Goal: Transaction & Acquisition: Purchase product/service

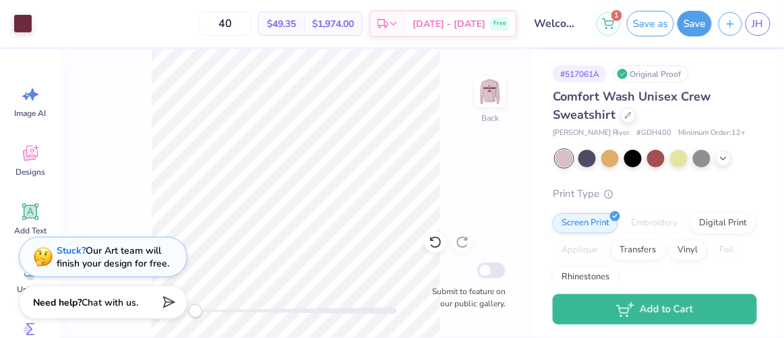
scroll to position [323, 0]
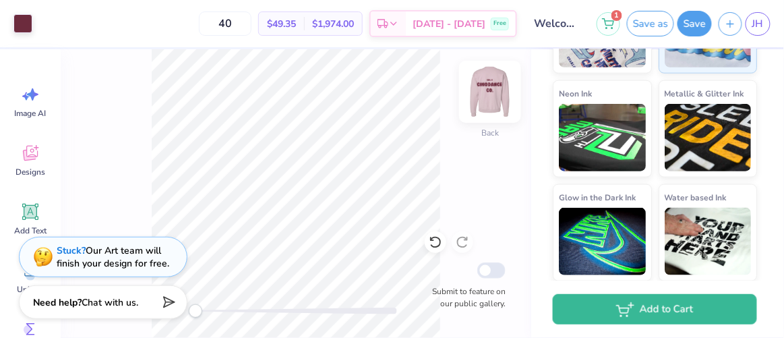
click at [490, 94] on img at bounding box center [490, 92] width 54 height 54
click at [688, 23] on button "Save" at bounding box center [694, 22] width 34 height 26
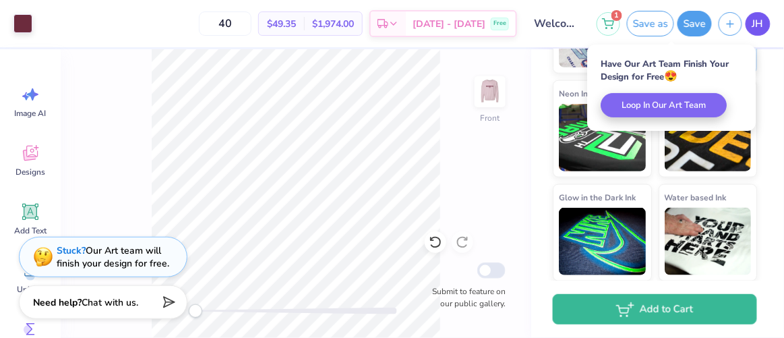
click at [759, 30] on span "JH" at bounding box center [757, 23] width 11 height 15
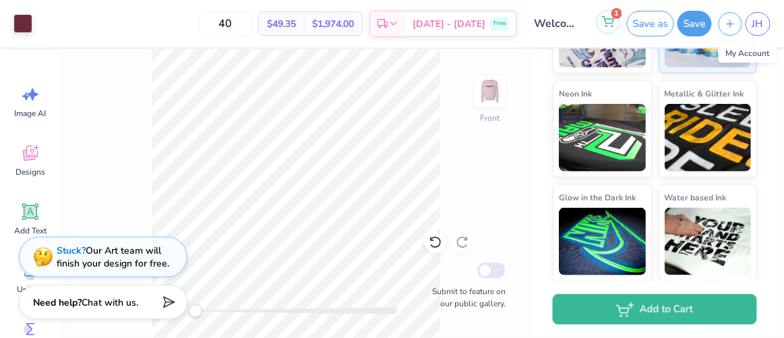
click at [614, 24] on icon at bounding box center [608, 21] width 12 height 11
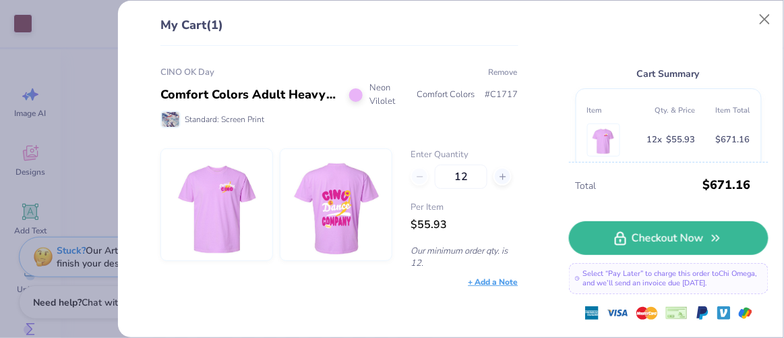
click at [494, 71] on button "Remove" at bounding box center [503, 72] width 30 height 12
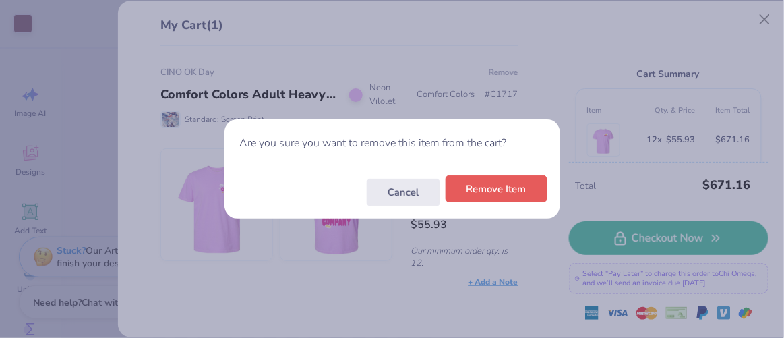
click at [470, 193] on button "Remove Item" at bounding box center [496, 189] width 102 height 28
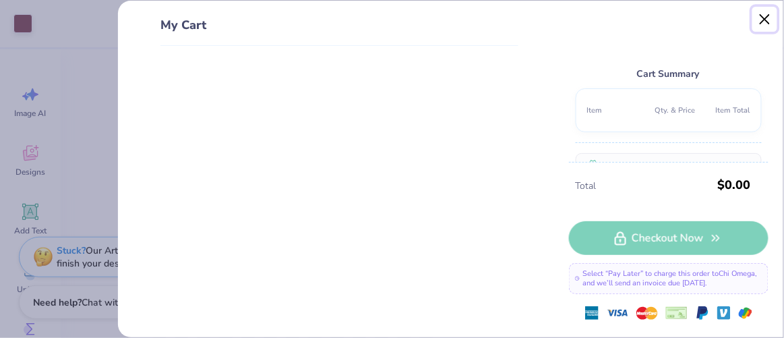
click at [763, 23] on button "Close" at bounding box center [765, 20] width 26 height 26
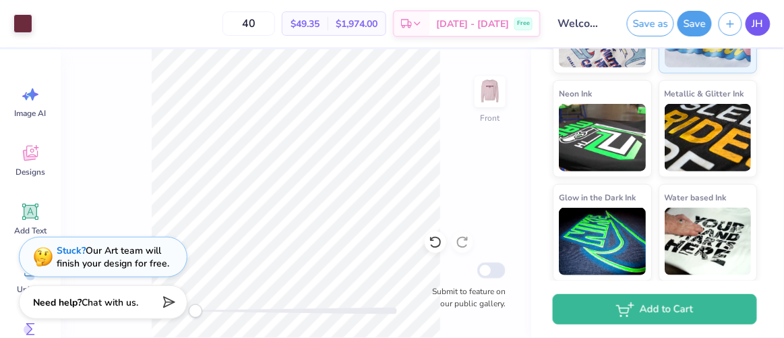
click at [751, 29] on link "JH" at bounding box center [757, 24] width 25 height 24
click at [759, 24] on span "JH" at bounding box center [757, 23] width 11 height 15
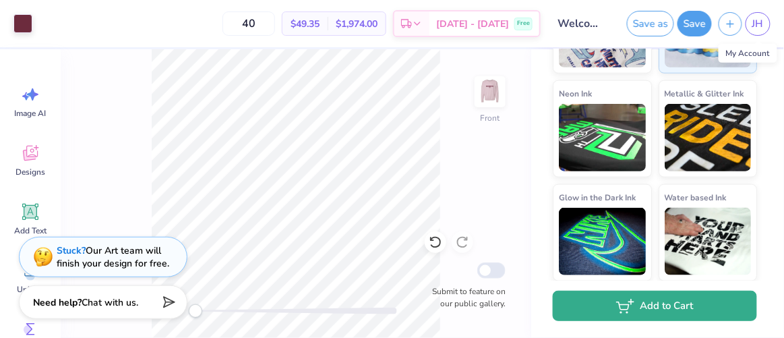
click at [627, 315] on button "Add to Cart" at bounding box center [654, 305] width 204 height 30
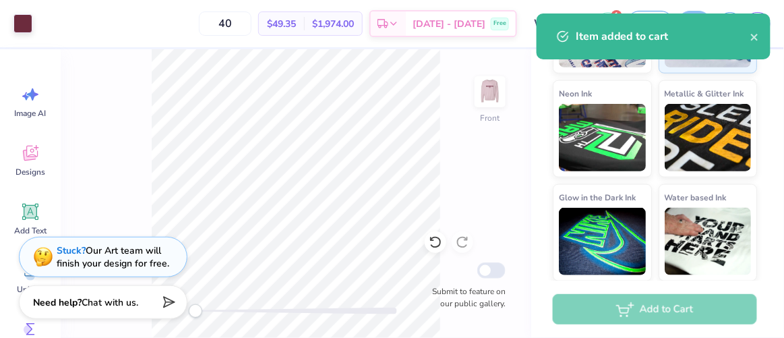
click at [650, 6] on div "1 Save as Save JH" at bounding box center [689, 23] width 187 height 47
click at [756, 38] on icon "close" at bounding box center [754, 37] width 7 height 7
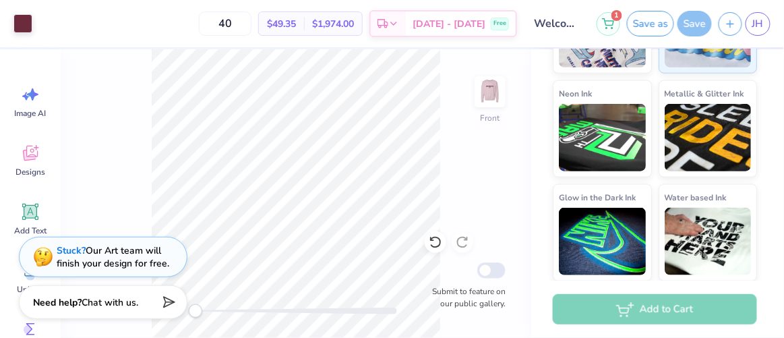
click at [617, 17] on div "Art colors 40 $49.35 Per Item $1,974.00 Total Est. Delivery [DATE] - [DATE] Fre…" at bounding box center [392, 169] width 784 height 338
click at [609, 29] on button "1" at bounding box center [608, 22] width 24 height 24
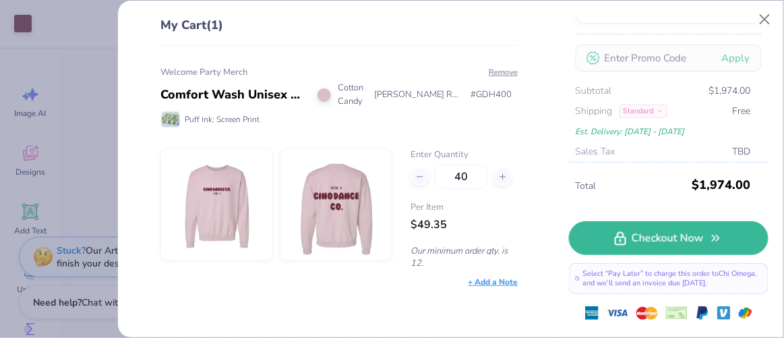
scroll to position [158, 0]
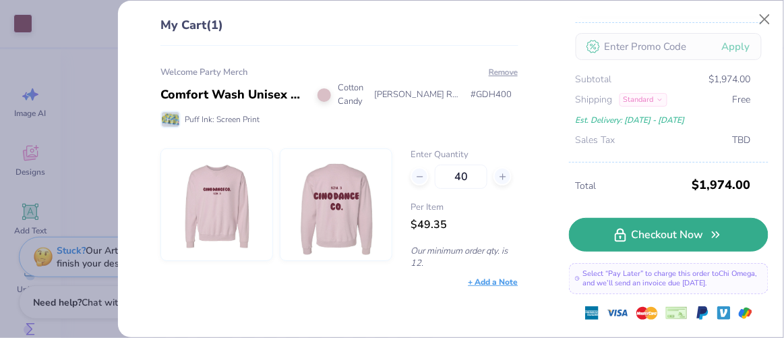
click at [586, 235] on link "Checkout Now" at bounding box center [668, 235] width 199 height 34
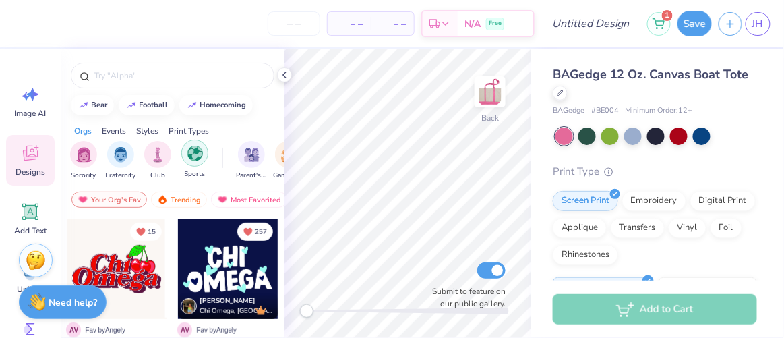
click at [193, 156] on img "filter for Sports" at bounding box center [194, 153] width 15 height 15
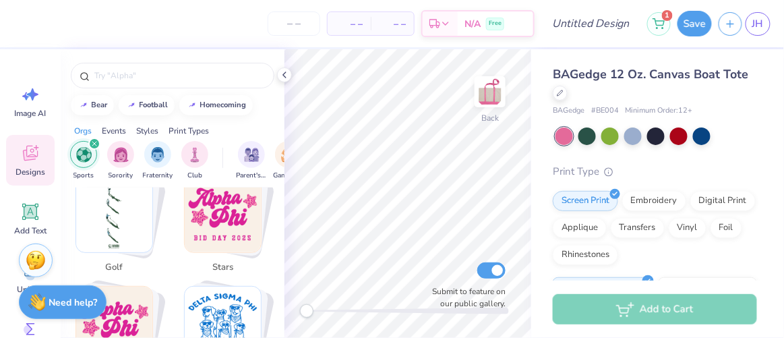
scroll to position [455, 0]
click at [218, 243] on img "Stack Card Button stars" at bounding box center [223, 215] width 76 height 76
click at [228, 216] on img "Stack Card Button stars" at bounding box center [223, 215] width 76 height 76
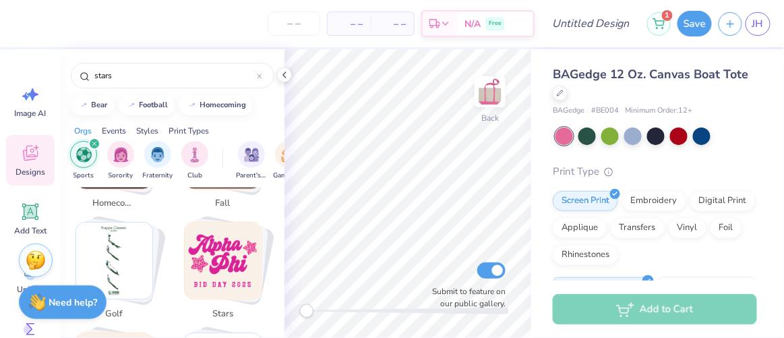
scroll to position [406, 0]
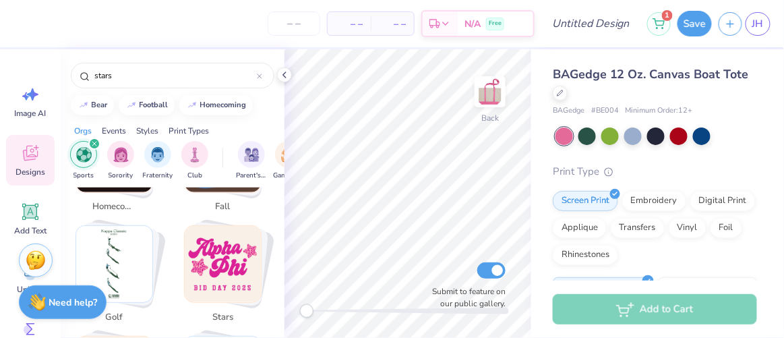
click at [222, 248] on img "Stack Card Button stars" at bounding box center [223, 264] width 76 height 76
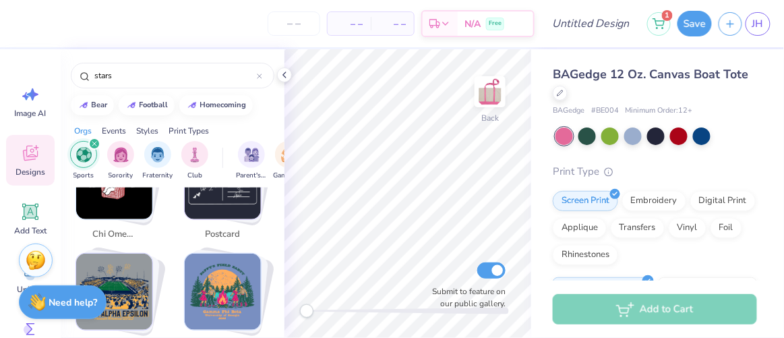
scroll to position [929, 0]
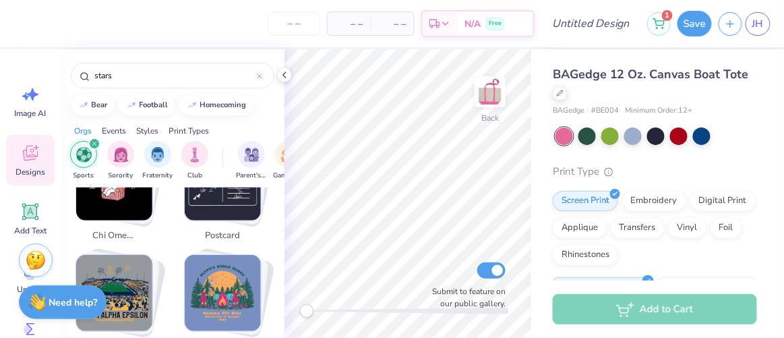
click at [214, 294] on img "Stack Card Button dance" at bounding box center [223, 293] width 76 height 76
type input "dance"
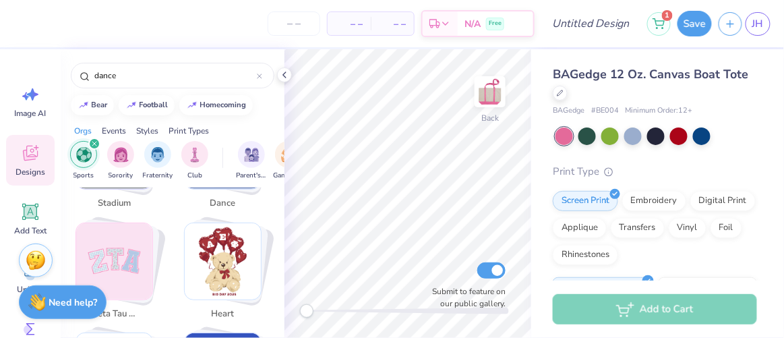
scroll to position [957, 0]
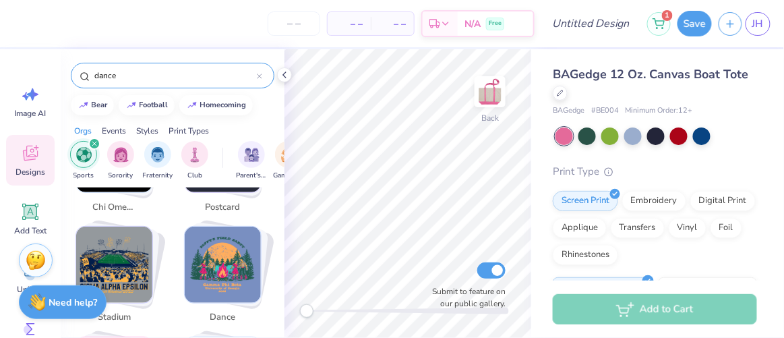
click at [262, 80] on div at bounding box center [259, 75] width 5 height 12
click at [212, 77] on input "text" at bounding box center [179, 75] width 172 height 13
type input "dance"
click at [92, 138] on div "filter for Sports" at bounding box center [94, 143] width 12 height 12
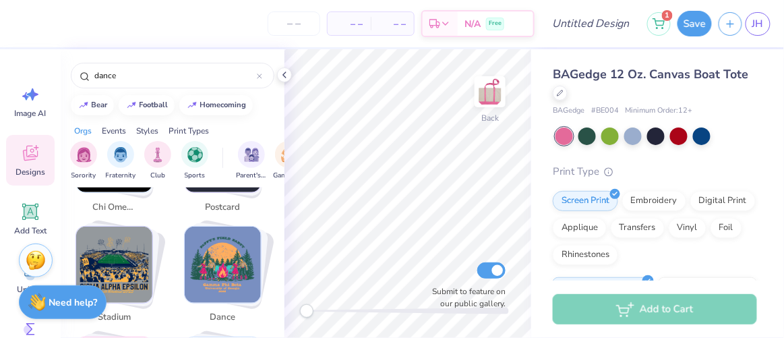
scroll to position [178, 0]
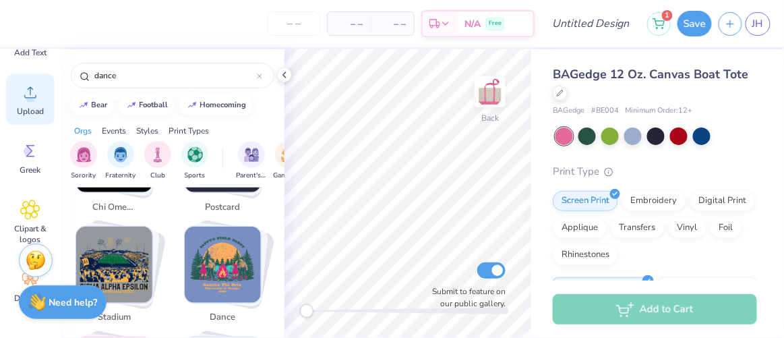
click at [31, 76] on div "Upload" at bounding box center [30, 99] width 49 height 51
click at [30, 86] on icon at bounding box center [30, 92] width 20 height 20
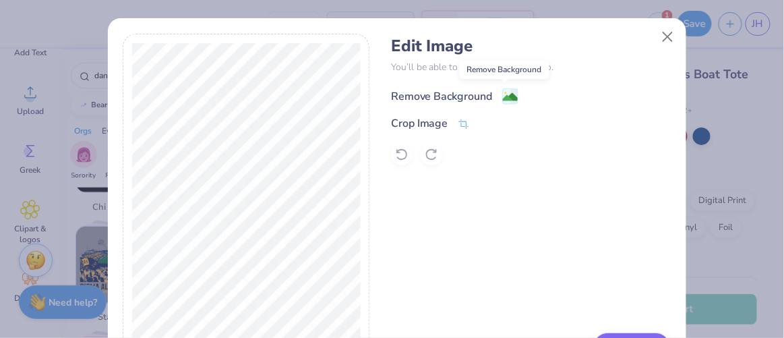
click at [505, 94] on image at bounding box center [510, 97] width 15 height 15
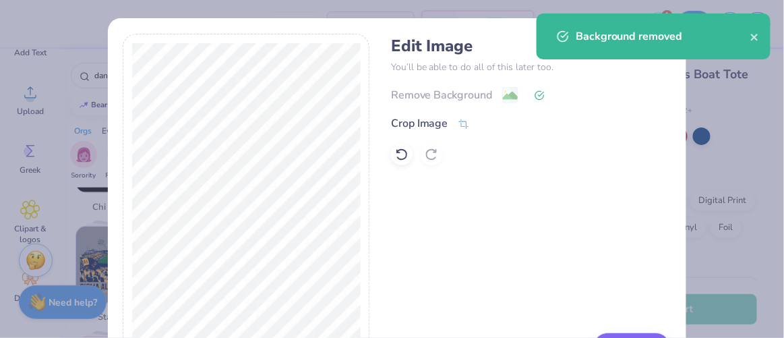
scroll to position [58, 0]
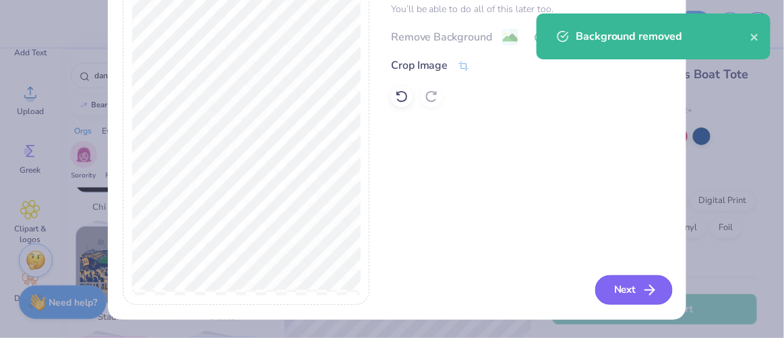
click at [610, 286] on button "Next" at bounding box center [633, 290] width 77 height 30
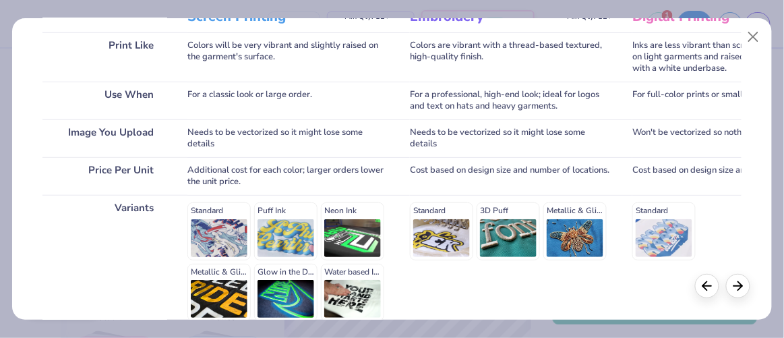
scroll to position [333, 0]
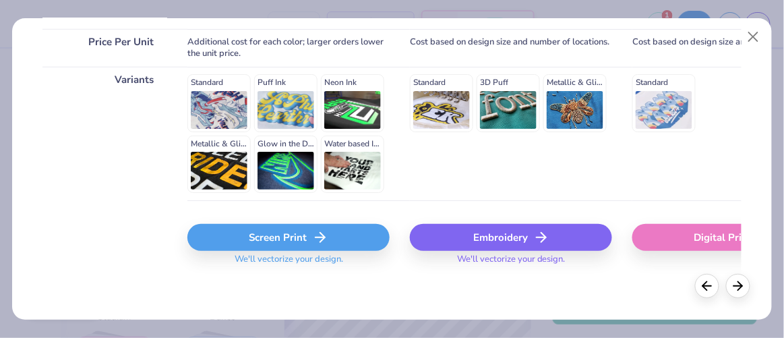
click at [325, 230] on icon at bounding box center [320, 237] width 16 height 16
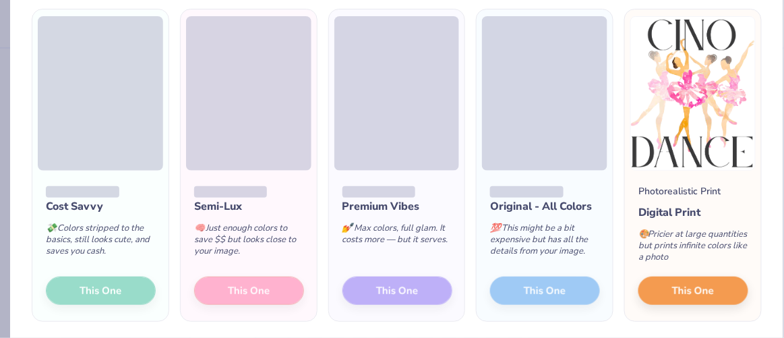
scroll to position [104, 0]
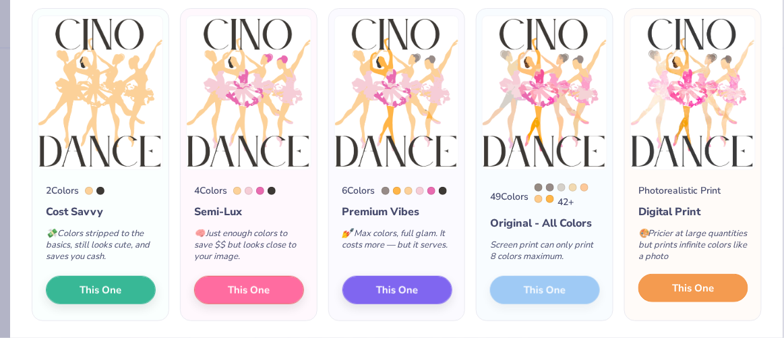
click at [661, 283] on button "This One" at bounding box center [693, 288] width 110 height 28
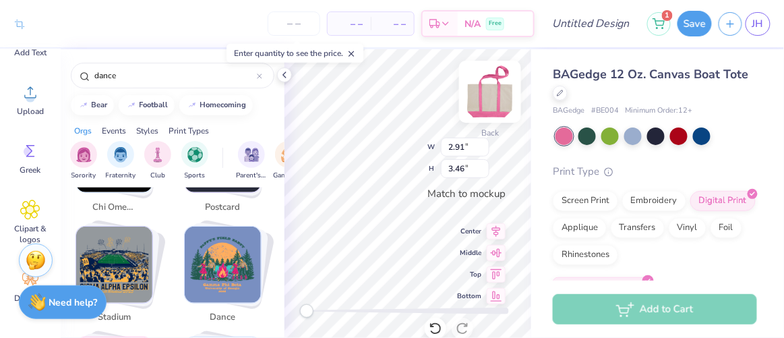
click at [490, 100] on img at bounding box center [490, 92] width 54 height 54
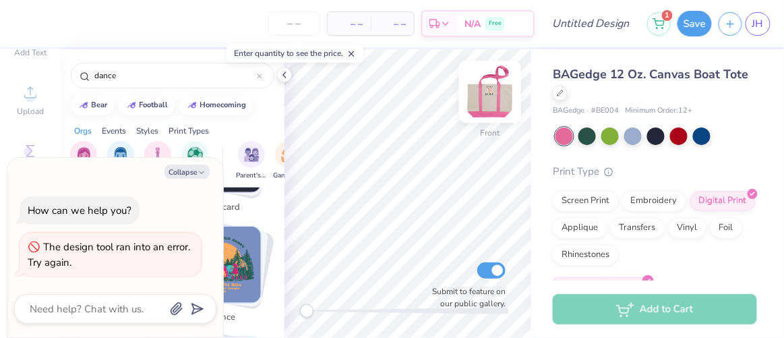
click at [492, 96] on img at bounding box center [490, 92] width 54 height 54
click at [491, 97] on img at bounding box center [490, 92] width 54 height 54
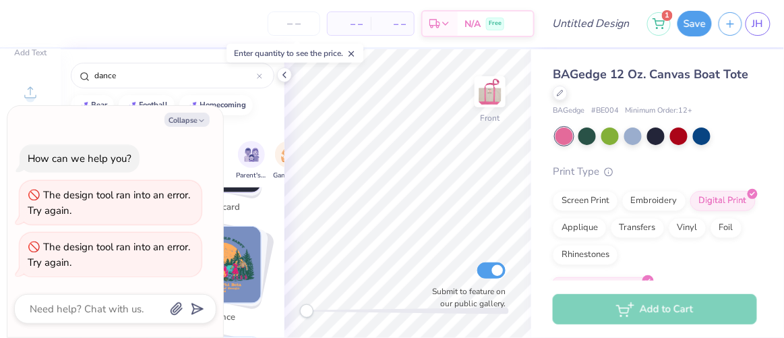
click at [491, 97] on img at bounding box center [489, 91] width 27 height 27
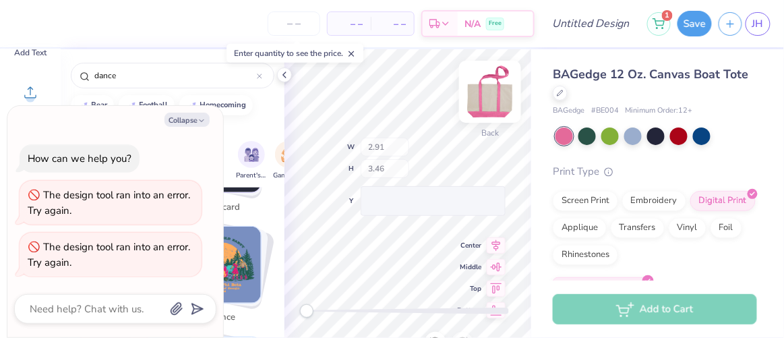
click at [401, 146] on div "Back W 2.91 H 3.46 Y Center Middle Top Bottom Submit to feature on our public g…" at bounding box center [407, 193] width 247 height 288
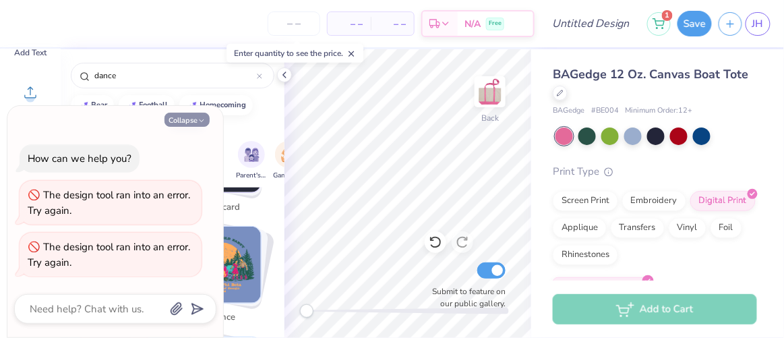
click at [199, 118] on icon "button" at bounding box center [201, 121] width 8 height 8
type textarea "x"
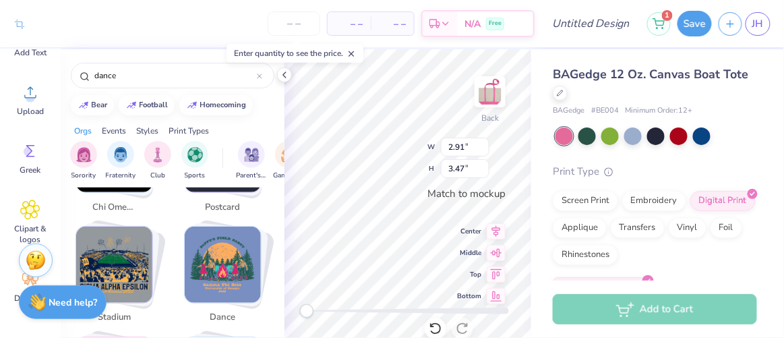
type input "3.09"
type input "3.68"
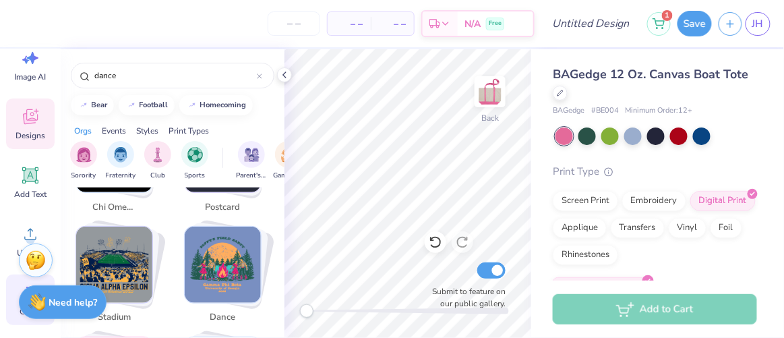
scroll to position [0, 0]
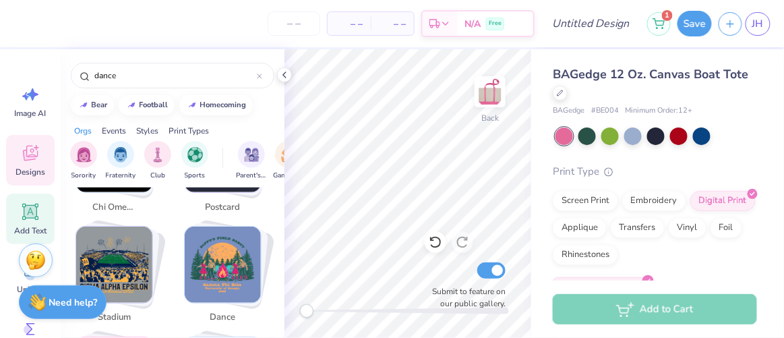
click at [31, 211] on icon at bounding box center [30, 212] width 13 height 13
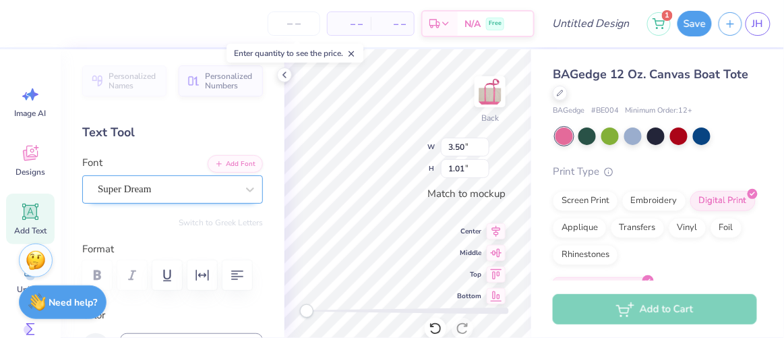
click at [197, 191] on div "Super Dream" at bounding box center [166, 189] width 141 height 21
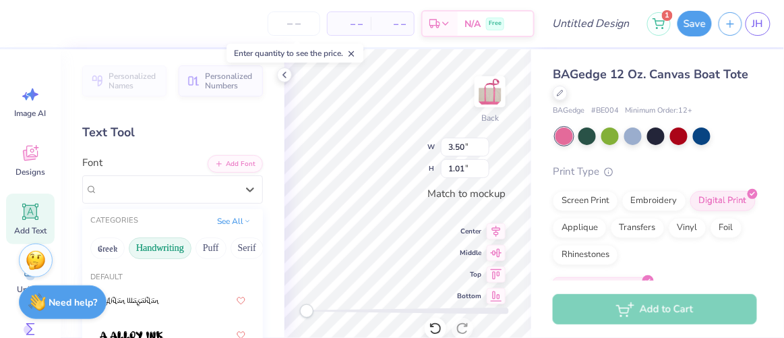
click at [110, 244] on button "Greek" at bounding box center [107, 248] width 34 height 22
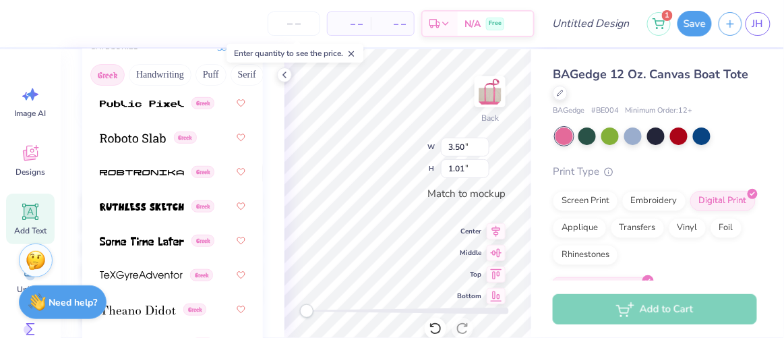
scroll to position [1210, 0]
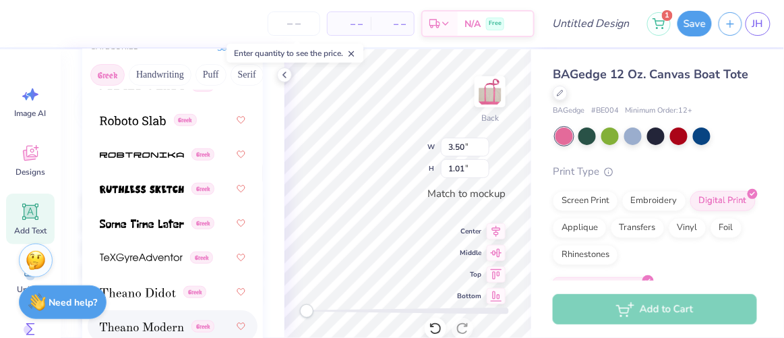
click at [133, 323] on img at bounding box center [142, 326] width 84 height 9
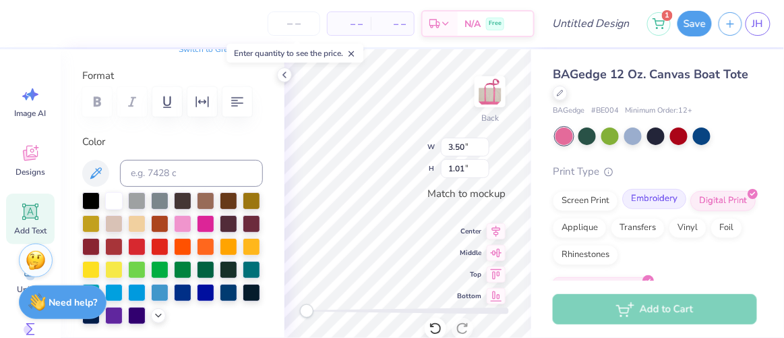
click at [659, 201] on div "Embroidery" at bounding box center [654, 199] width 64 height 20
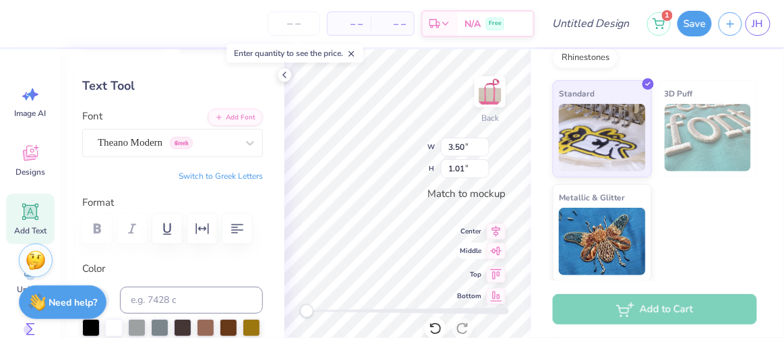
scroll to position [11, 1]
type textarea "CINO Dance Co."
click at [496, 228] on icon at bounding box center [496, 228] width 9 height 11
click at [230, 230] on icon "button" at bounding box center [237, 228] width 16 height 16
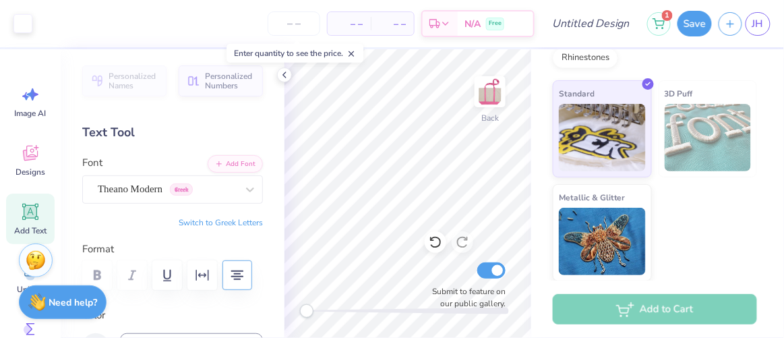
scroll to position [170, 0]
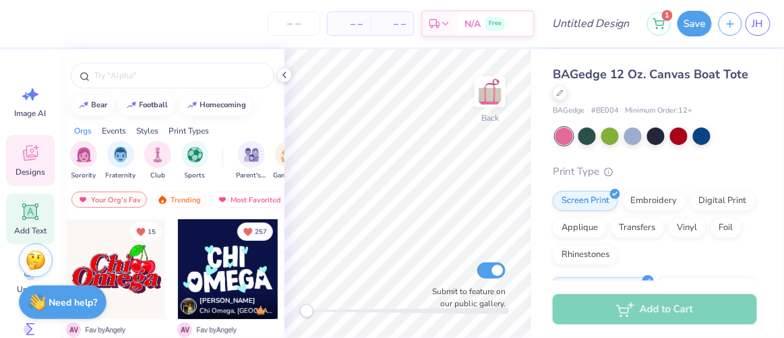
click at [26, 216] on icon at bounding box center [30, 212] width 13 height 13
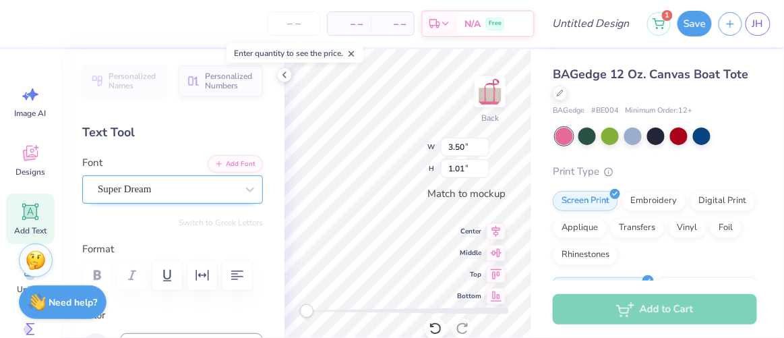
click at [199, 191] on div "Super Dream" at bounding box center [166, 189] width 141 height 21
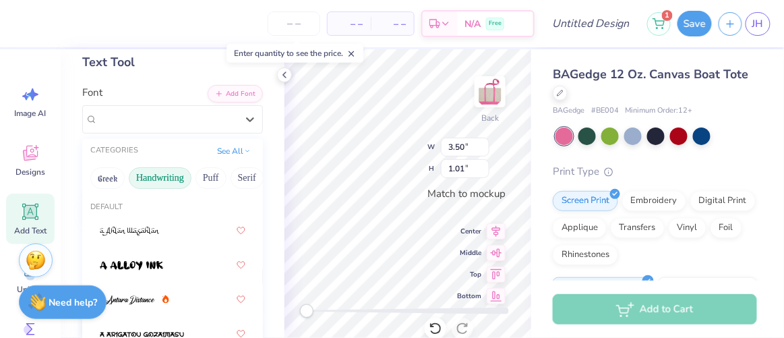
scroll to position [71, 0]
click at [164, 179] on button "Handwriting" at bounding box center [160, 177] width 63 height 22
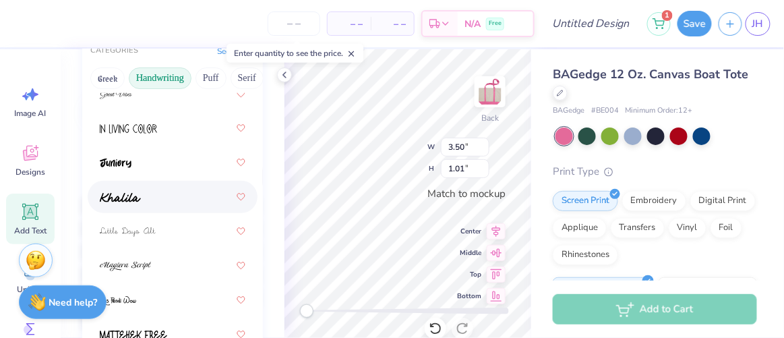
scroll to position [413, 0]
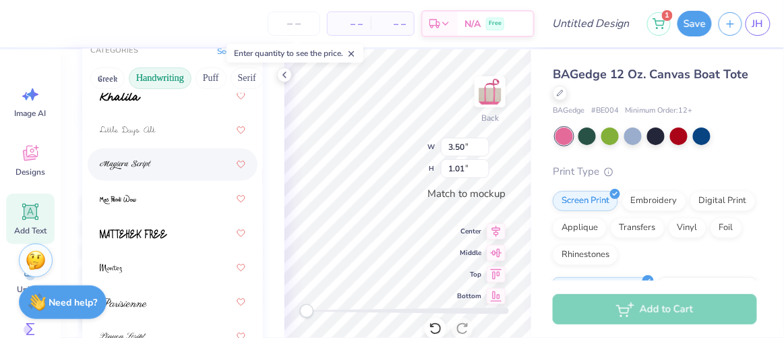
click at [132, 172] on div at bounding box center [173, 164] width 146 height 24
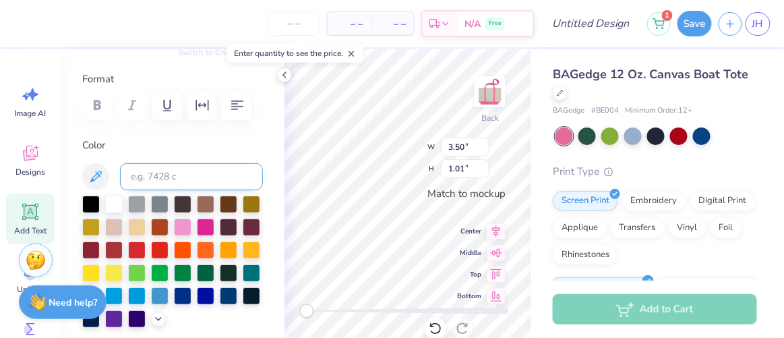
scroll to position [0, 0]
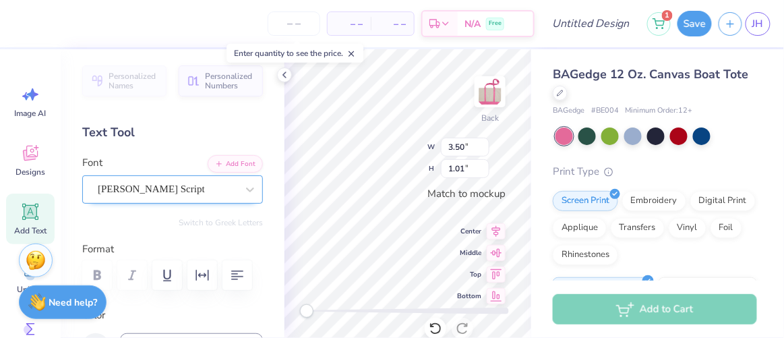
click at [166, 183] on div "Magiera Script" at bounding box center [166, 189] width 141 height 21
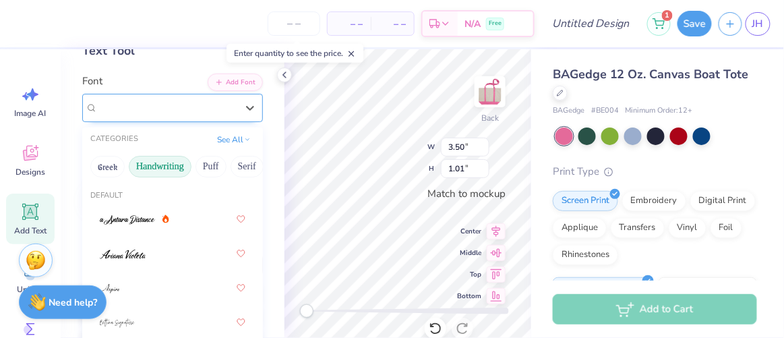
scroll to position [82, 0]
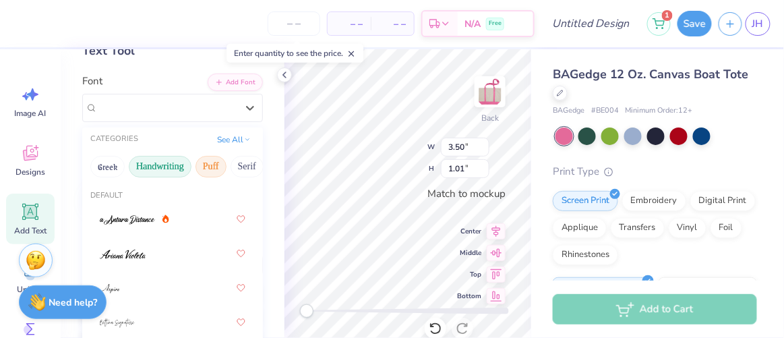
click at [209, 169] on button "Puff" at bounding box center [210, 167] width 31 height 22
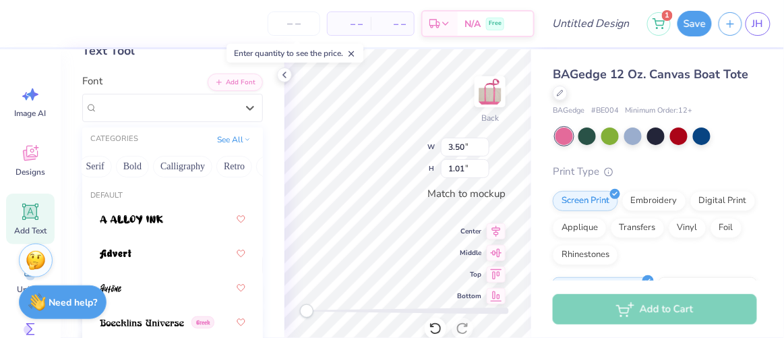
scroll to position [0, 153]
click at [86, 169] on button "Serif" at bounding box center [93, 167] width 33 height 22
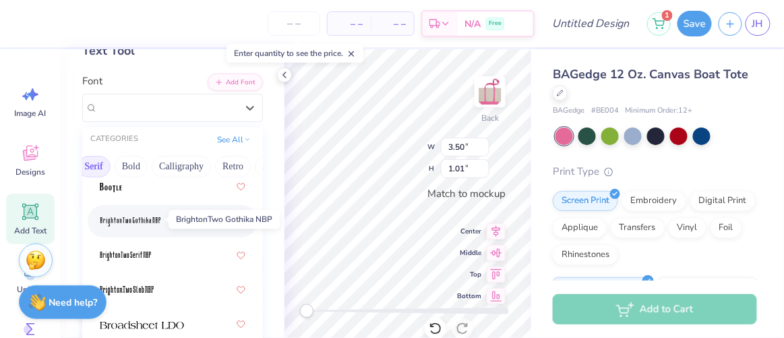
scroll to position [167, 0]
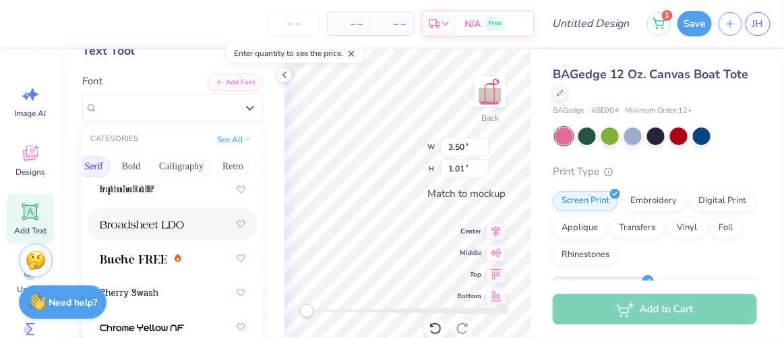
click at [158, 220] on img at bounding box center [142, 224] width 84 height 9
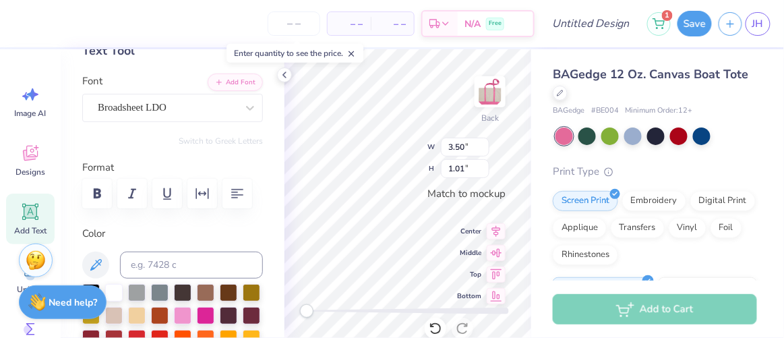
scroll to position [10, 2]
type textarea "CDC"
click at [381, 152] on div "Back W 3.50 3.50 " H 1.01 1.01 " Match to mockup Center Middle Top Bottom Submi…" at bounding box center [407, 193] width 247 height 288
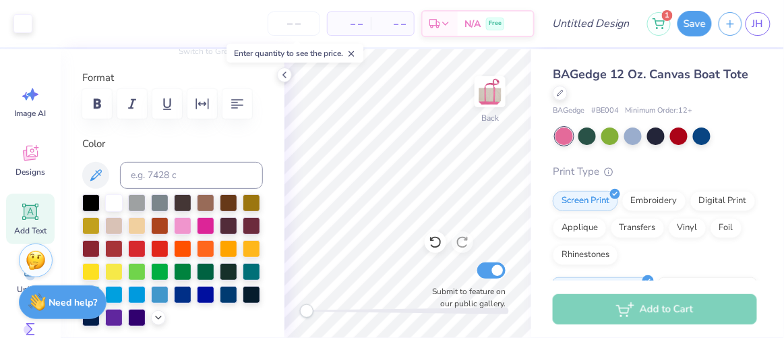
scroll to position [179, 0]
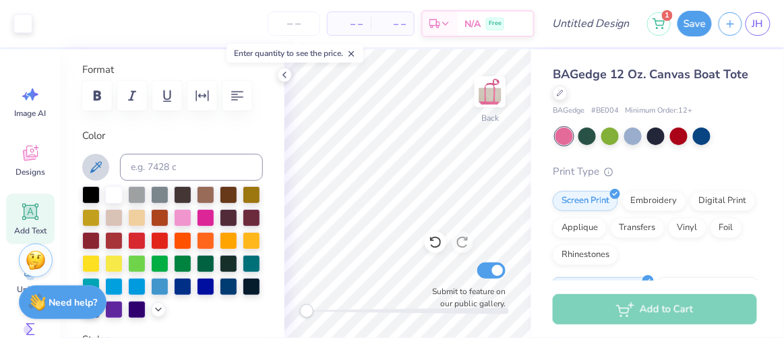
click at [94, 159] on icon at bounding box center [96, 167] width 16 height 16
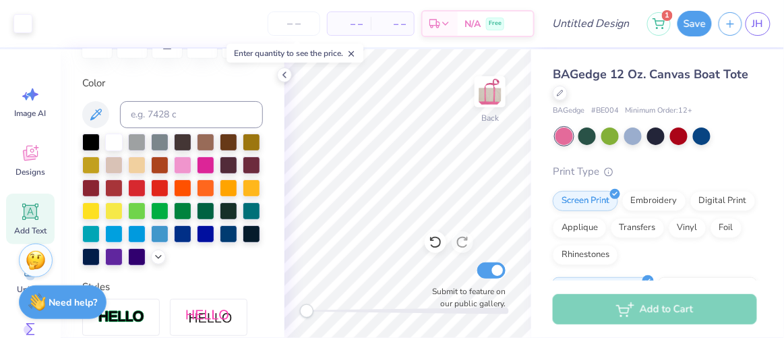
scroll to position [236, 0]
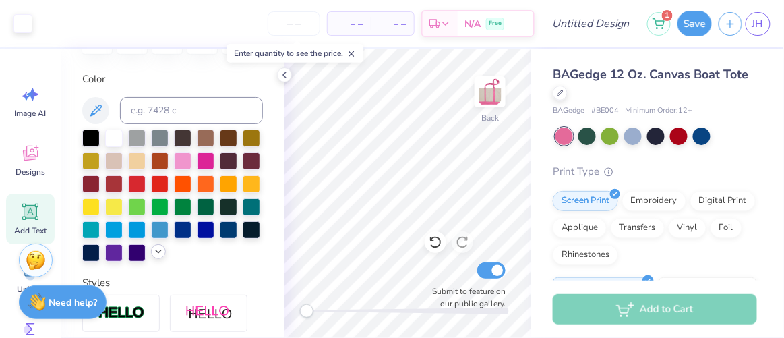
click at [156, 253] on polyline at bounding box center [158, 251] width 5 height 3
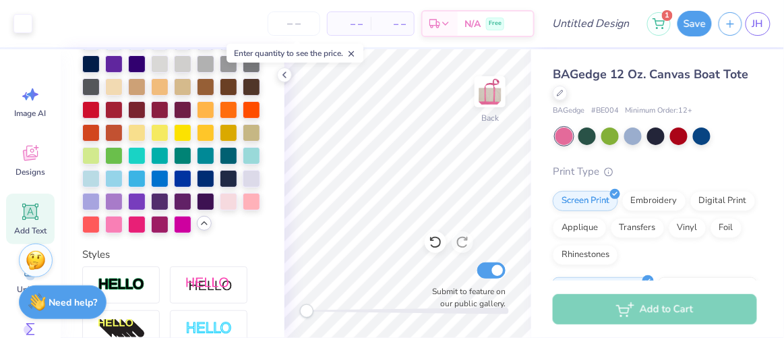
scroll to position [435, 0]
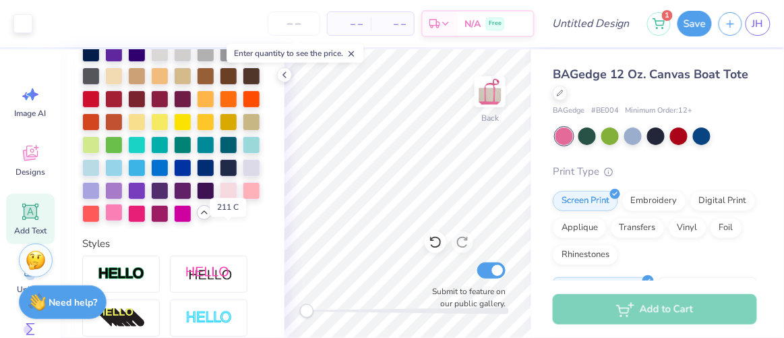
click at [123, 221] on div at bounding box center [114, 212] width 18 height 18
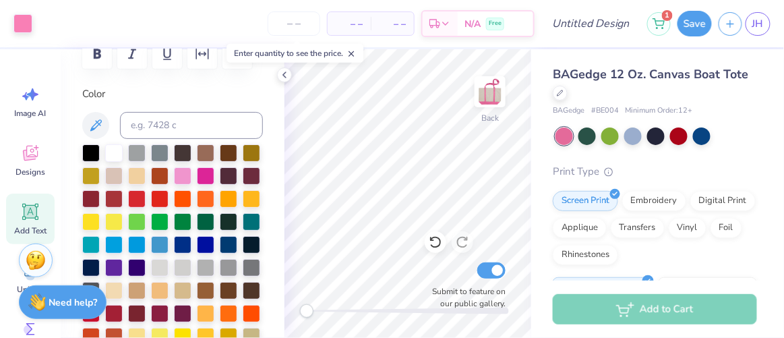
scroll to position [220, 0]
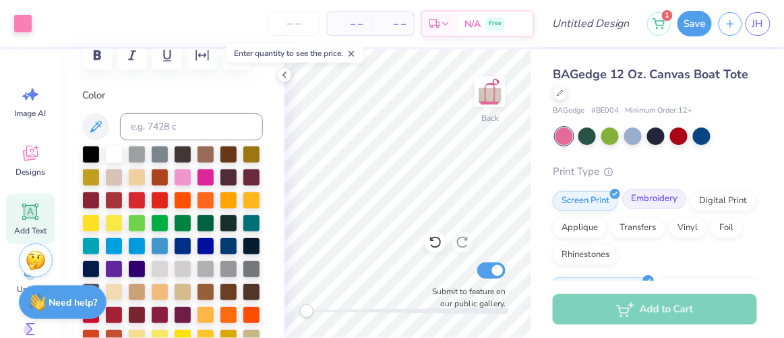
click at [657, 198] on div "Embroidery" at bounding box center [654, 199] width 64 height 20
click at [291, 29] on input "number" at bounding box center [293, 23] width 53 height 24
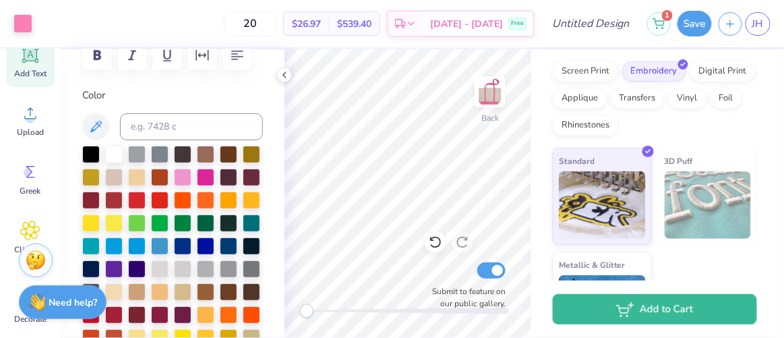
scroll to position [158, 0]
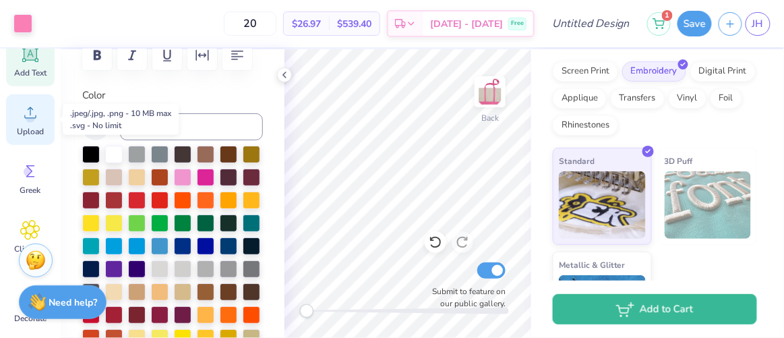
click at [32, 109] on icon at bounding box center [30, 112] width 20 height 20
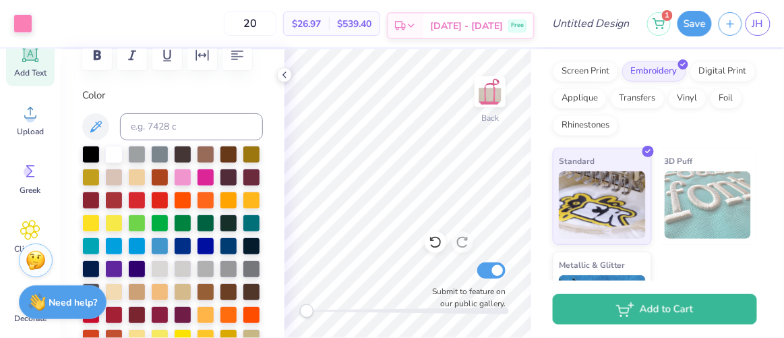
click at [416, 29] on icon at bounding box center [411, 25] width 11 height 11
drag, startPoint x: 276, startPoint y: 26, endPoint x: 269, endPoint y: 27, distance: 7.4
click at [269, 27] on input "20" at bounding box center [250, 23] width 53 height 24
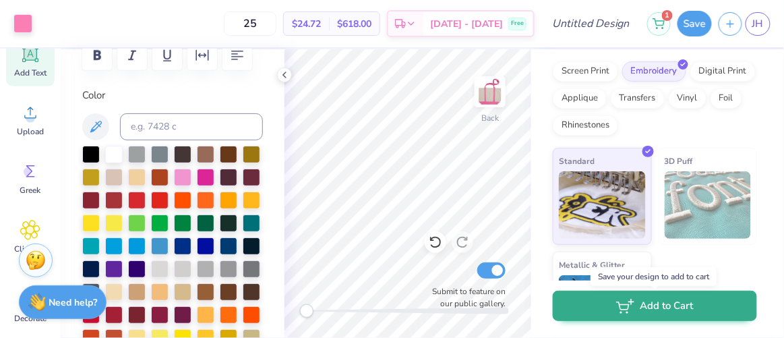
type input "25"
click at [594, 304] on button "Add to Cart" at bounding box center [654, 305] width 204 height 30
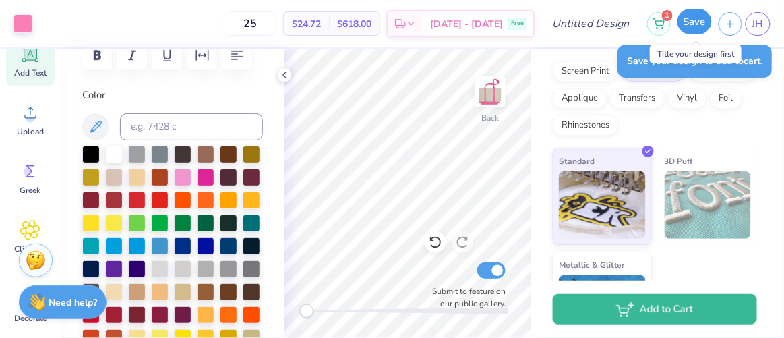
click at [688, 24] on button "Save" at bounding box center [694, 22] width 34 height 26
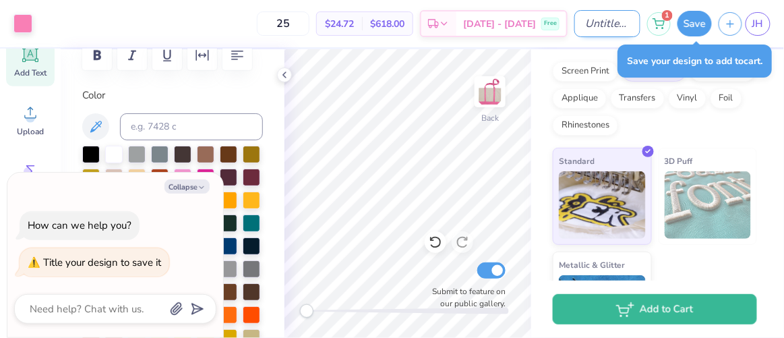
type textarea "x"
click at [614, 22] on input "Design Title" at bounding box center [607, 23] width 66 height 27
type input "W"
type textarea "x"
type input "We"
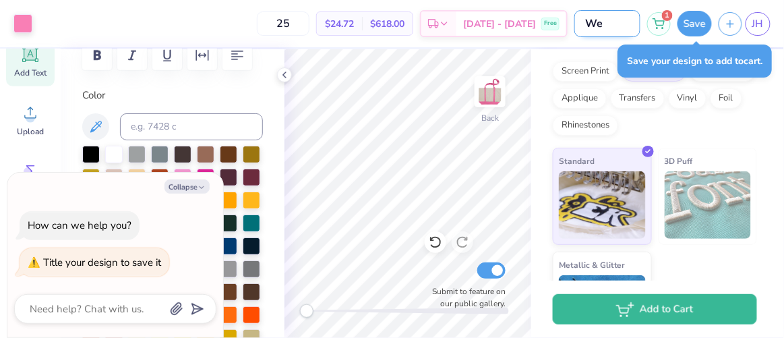
type textarea "x"
type input "Wel"
type textarea "x"
type input "Welc"
type textarea "x"
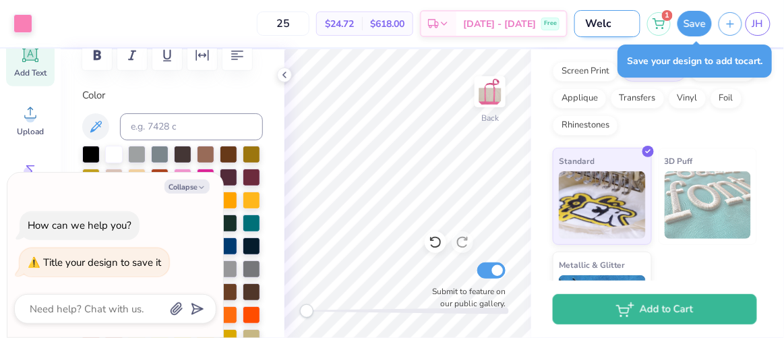
type input "Welco"
type textarea "x"
type input "Welcom"
type textarea "x"
type input "Welcome"
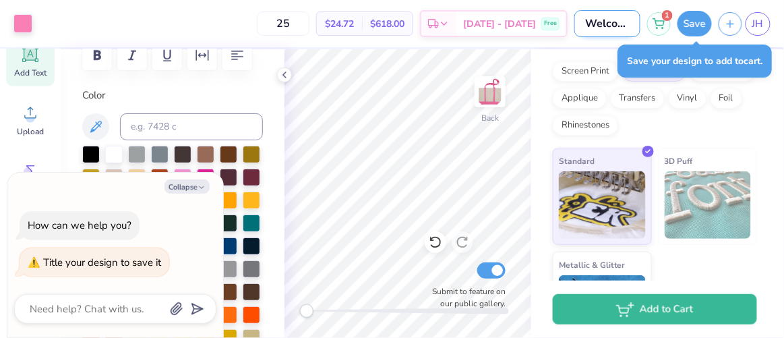
type textarea "x"
type input "Welcome"
type textarea "x"
type input "Welcome P"
type textarea "x"
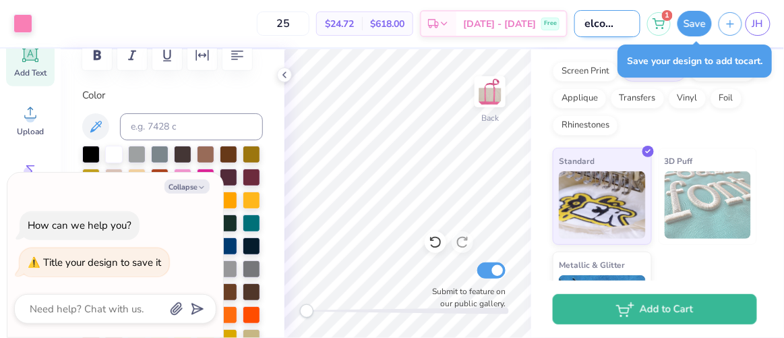
type input "Welcome PA"
type textarea "x"
type input "Welcome PAr"
type textarea "x"
type input "Welcome PArt"
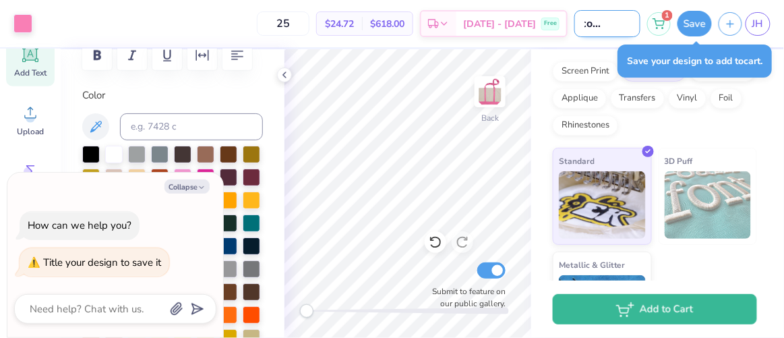
type textarea "x"
type input "Welcome PArty"
type textarea "x"
type input "Welcome PArt"
type textarea "x"
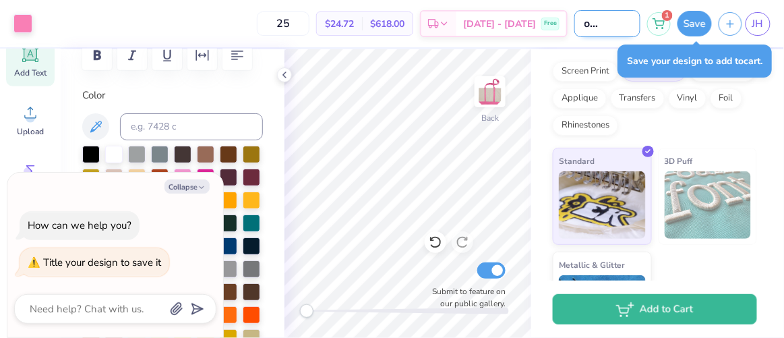
type input "Welcome PAr"
type textarea "x"
type input "Welcome PA"
type textarea "x"
type input "Welcome P"
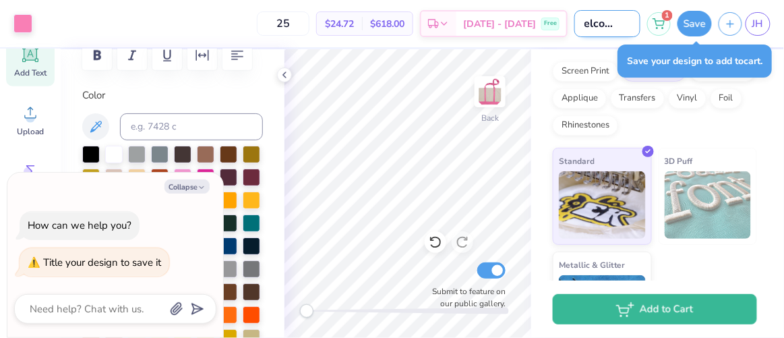
type textarea "x"
type input "Welcome Pa"
type textarea "x"
type input "Welcome Par"
type textarea "x"
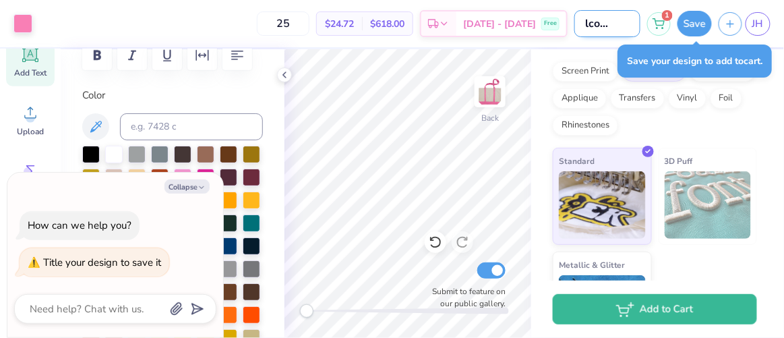
type input "Welcome Part"
type textarea "x"
type input "Welcome Party"
type textarea "x"
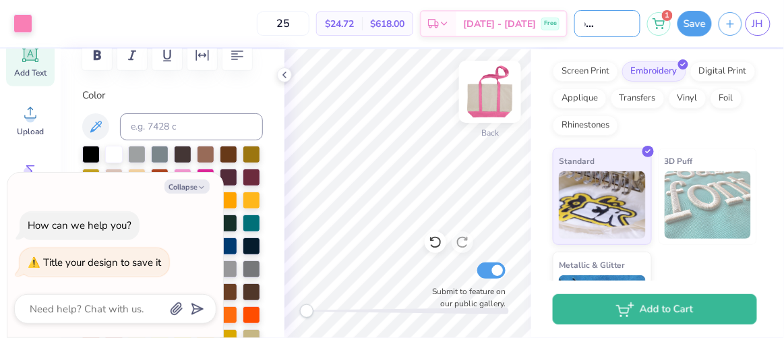
type input "Welcome Party"
click at [488, 92] on img at bounding box center [490, 92] width 54 height 54
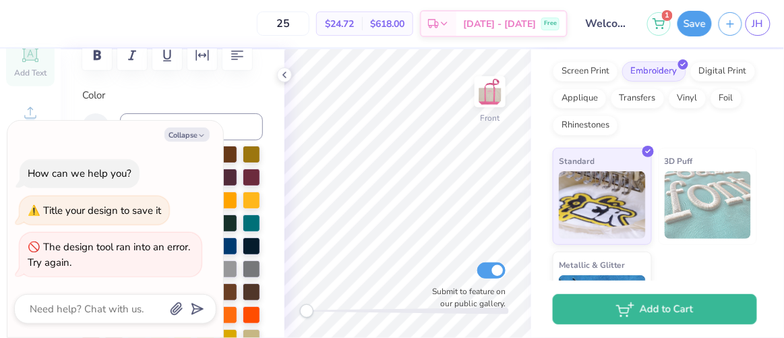
click at [488, 92] on img at bounding box center [489, 91] width 27 height 27
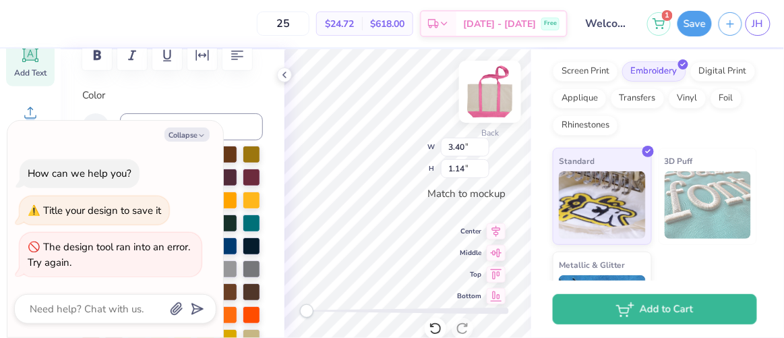
click at [492, 88] on img at bounding box center [490, 92] width 54 height 54
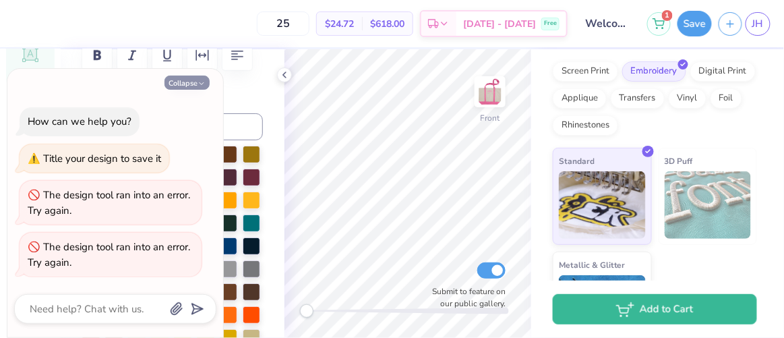
click at [194, 87] on button "Collapse" at bounding box center [186, 82] width 45 height 14
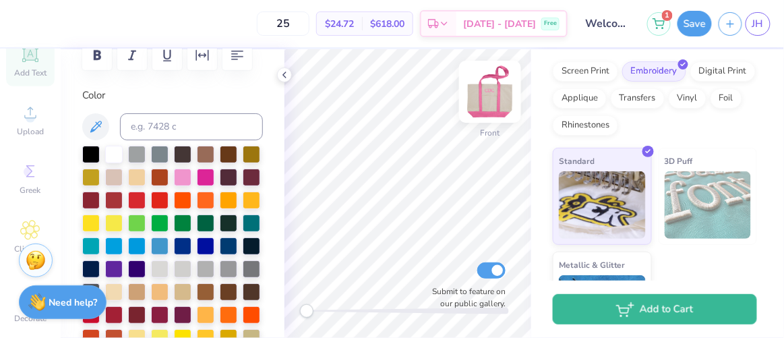
click at [487, 98] on img at bounding box center [490, 92] width 54 height 54
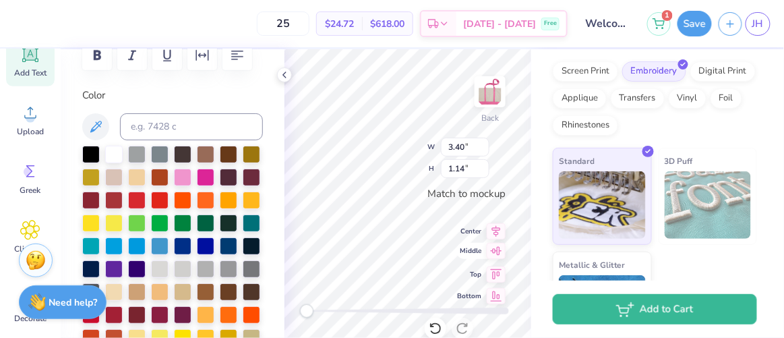
click at [497, 256] on icon at bounding box center [495, 251] width 19 height 16
click at [487, 96] on img at bounding box center [490, 92] width 54 height 54
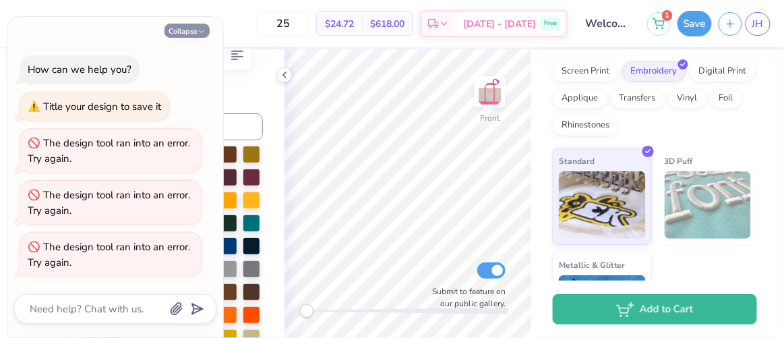
click at [183, 32] on button "Collapse" at bounding box center [186, 31] width 45 height 14
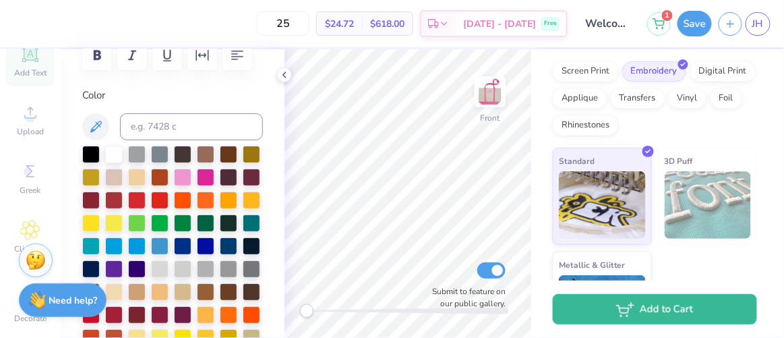
click at [73, 302] on strong "Need help?" at bounding box center [73, 300] width 49 height 13
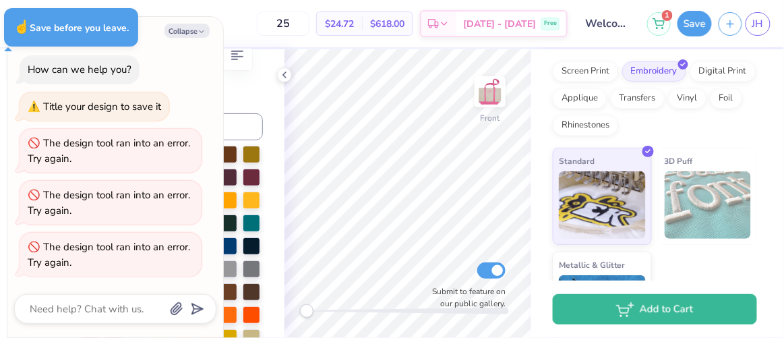
type textarea "x"
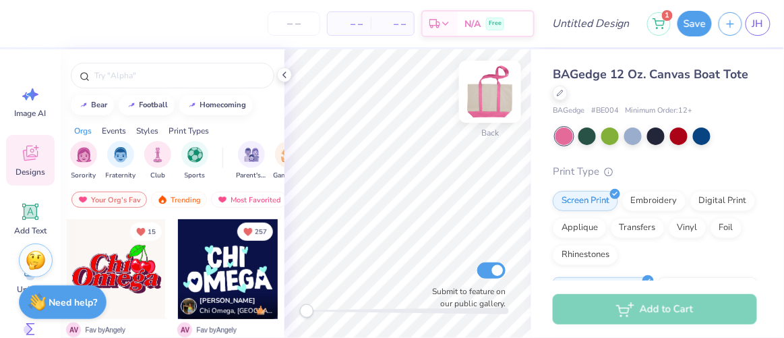
click at [484, 102] on img at bounding box center [490, 92] width 54 height 54
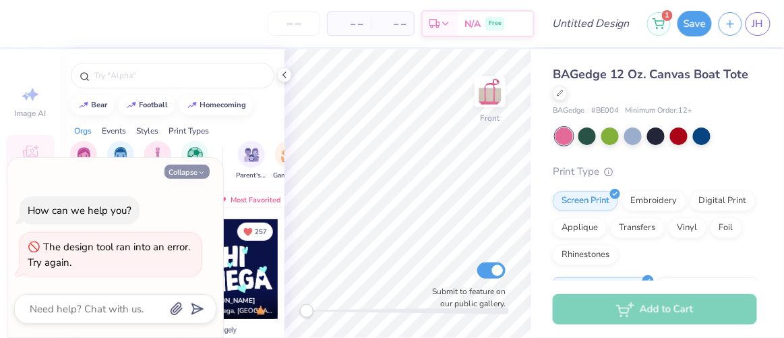
click at [185, 176] on button "Collapse" at bounding box center [186, 171] width 45 height 14
type textarea "x"
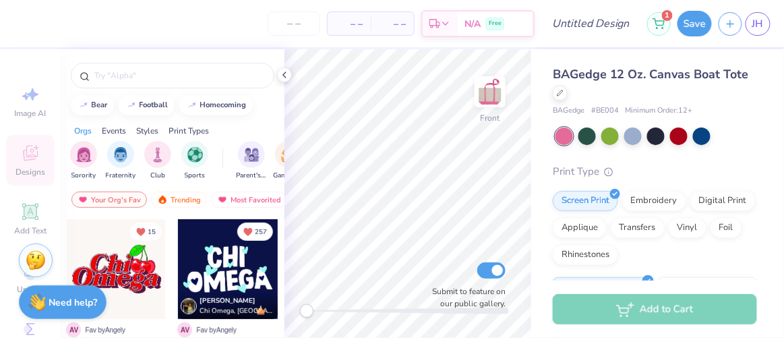
click at [28, 214] on div "Image AI Designs Add Text Upload Greek Clipart & logos Decorate" at bounding box center [30, 282] width 49 height 413
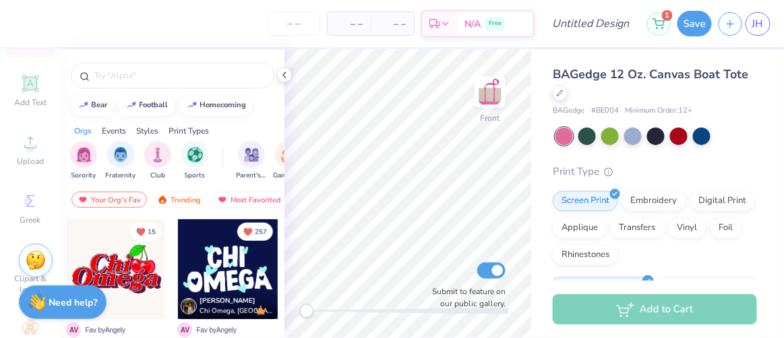
click at [22, 96] on div "Image AI Designs Add Text Upload Greek Clipart & logos Decorate" at bounding box center [30, 154] width 49 height 413
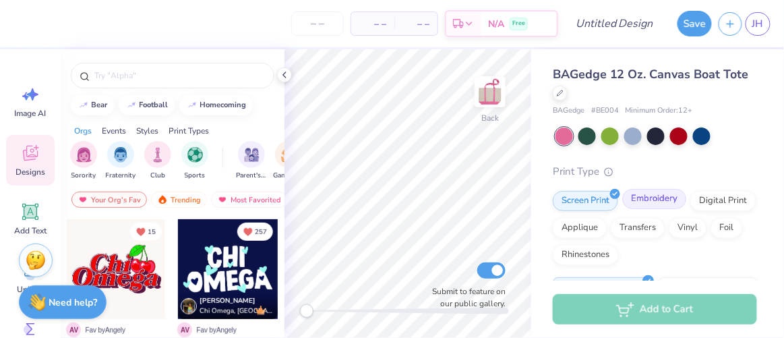
click at [656, 200] on div "Embroidery" at bounding box center [654, 199] width 64 height 20
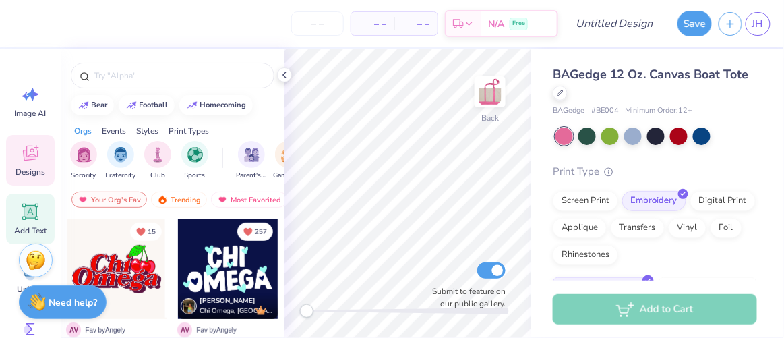
click at [38, 216] on icon at bounding box center [30, 211] width 20 height 20
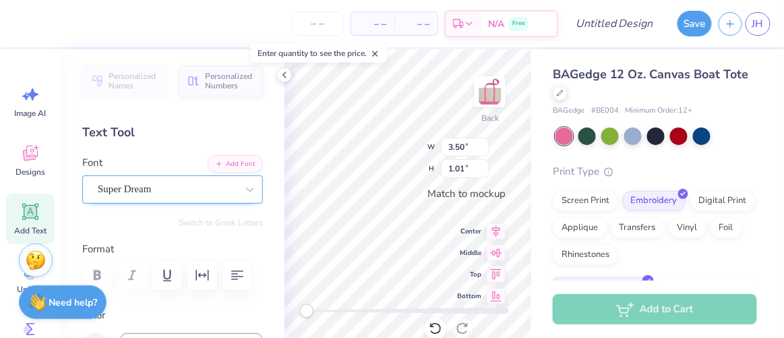
click at [159, 183] on div "Super Dream" at bounding box center [166, 189] width 141 height 21
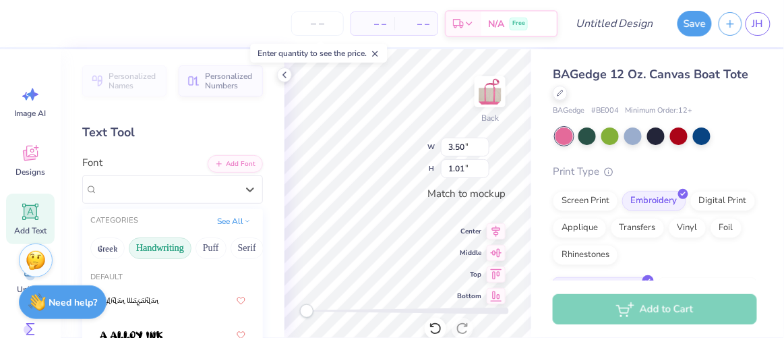
click at [153, 256] on button "Handwriting" at bounding box center [160, 248] width 63 height 22
click at [239, 250] on button "Serif" at bounding box center [246, 248] width 33 height 22
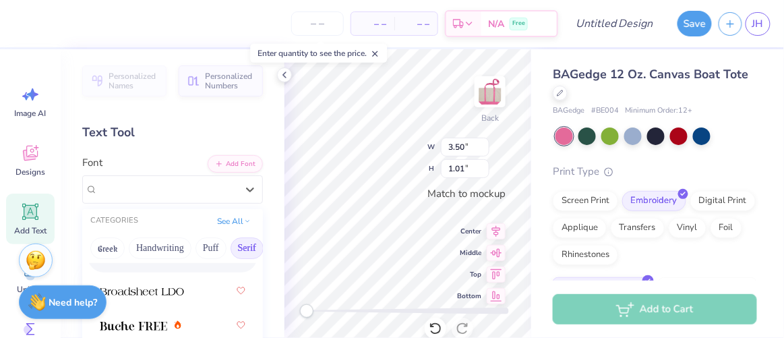
scroll to position [177, 0]
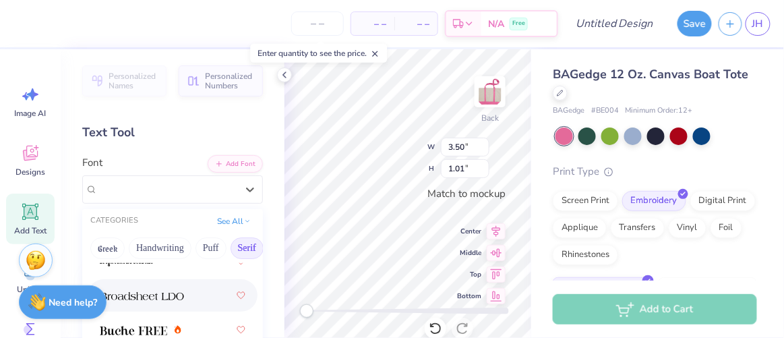
click at [158, 303] on div at bounding box center [173, 295] width 146 height 24
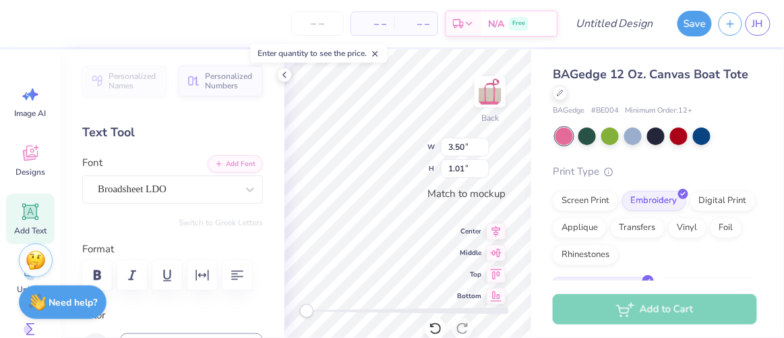
scroll to position [10, 1]
type textarea "CDC"
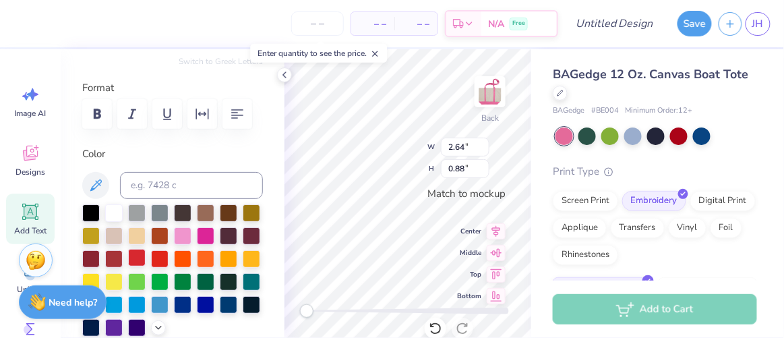
scroll to position [280, 0]
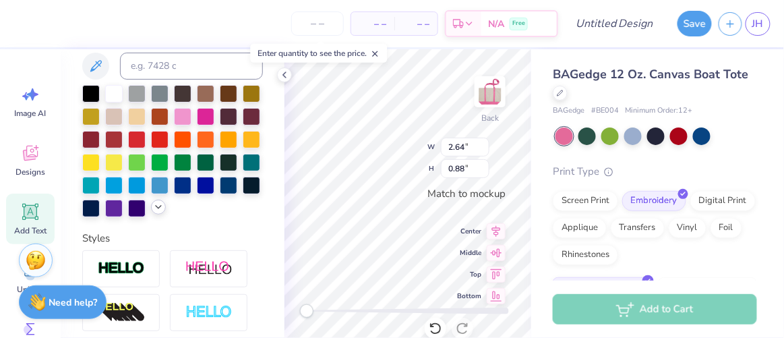
click at [156, 208] on polyline at bounding box center [158, 207] width 5 height 3
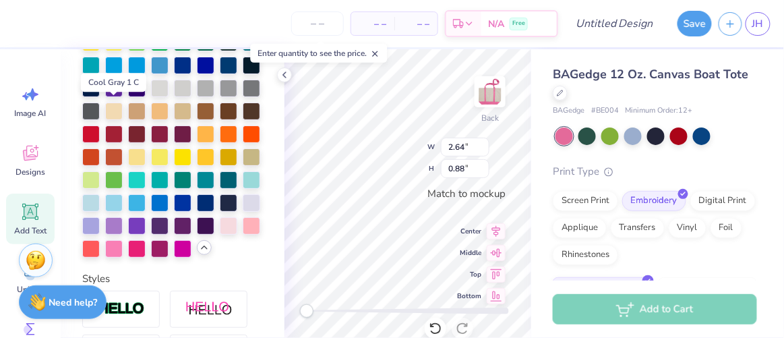
scroll to position [424, 0]
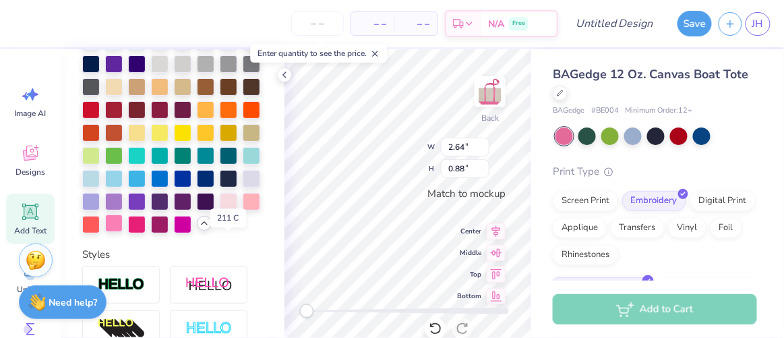
click at [123, 232] on div at bounding box center [114, 223] width 18 height 18
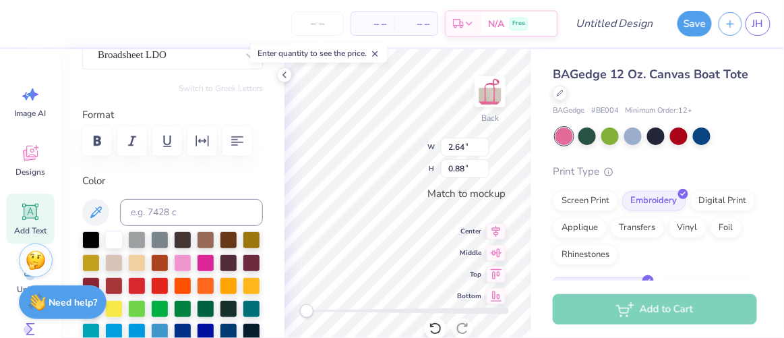
scroll to position [130, 0]
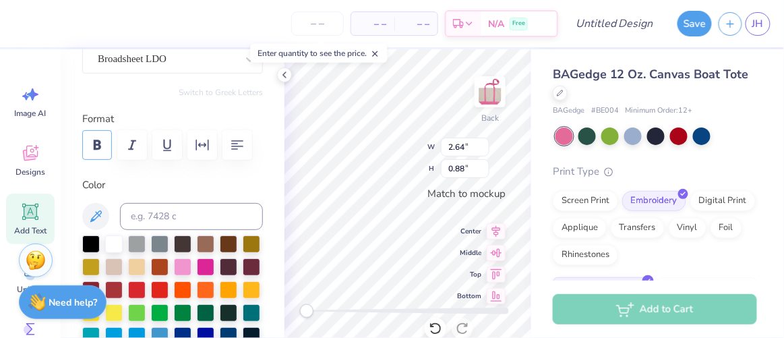
click at [100, 138] on icon "button" at bounding box center [97, 145] width 16 height 16
click at [497, 249] on icon at bounding box center [496, 250] width 11 height 9
click at [497, 231] on icon at bounding box center [496, 228] width 9 height 11
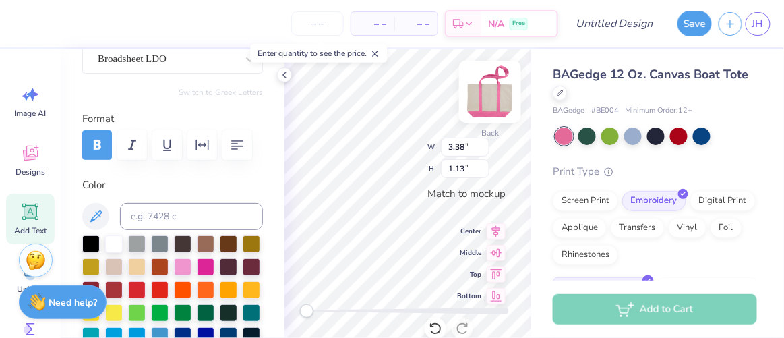
click at [491, 94] on img at bounding box center [490, 92] width 54 height 54
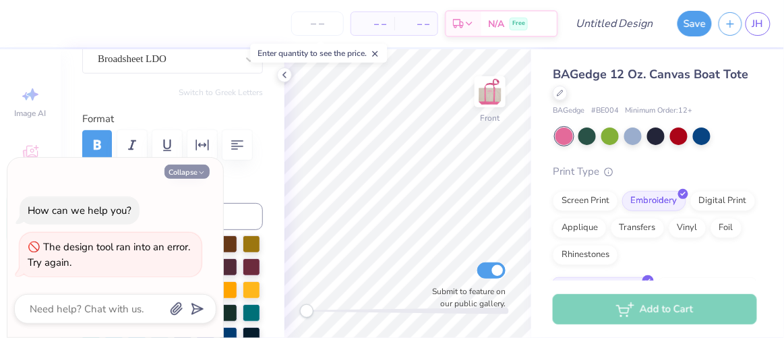
click at [186, 166] on button "Collapse" at bounding box center [186, 171] width 45 height 14
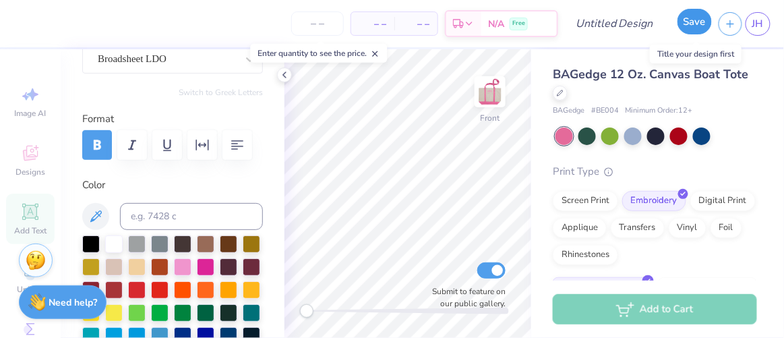
click at [686, 18] on button "Save" at bounding box center [694, 22] width 34 height 26
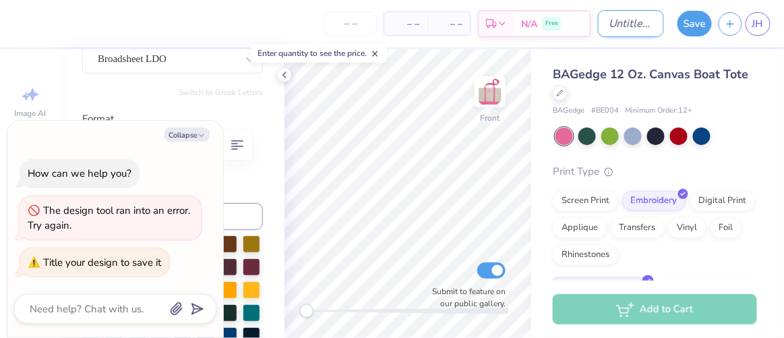
type textarea "x"
click at [619, 20] on input "Design Title" at bounding box center [631, 23] width 66 height 27
type input "W"
type textarea "x"
type input "We"
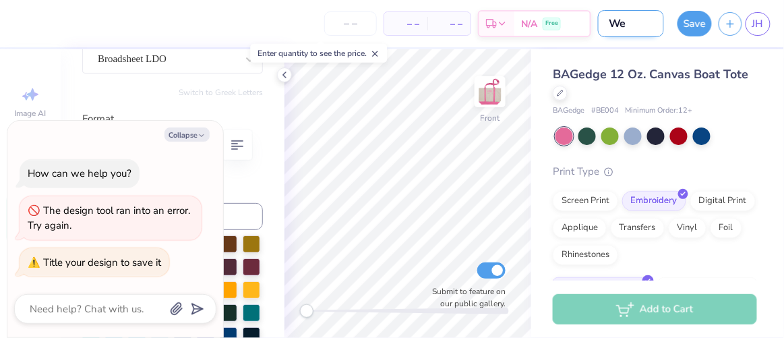
type textarea "x"
type input "Wel"
type textarea "x"
type input "Welc"
type textarea "x"
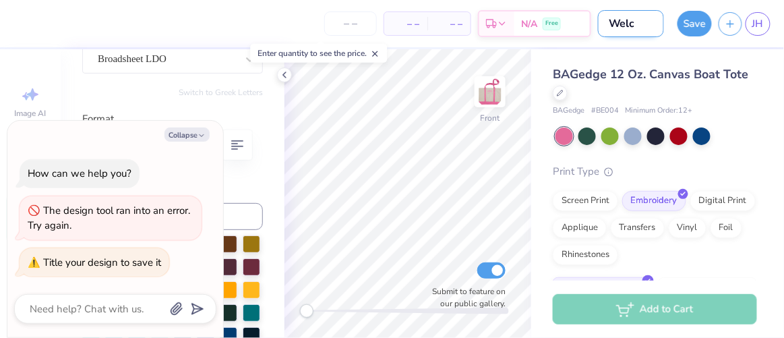
type input "Welco"
type textarea "x"
type input "Welcom"
type textarea "x"
type input "Welcome"
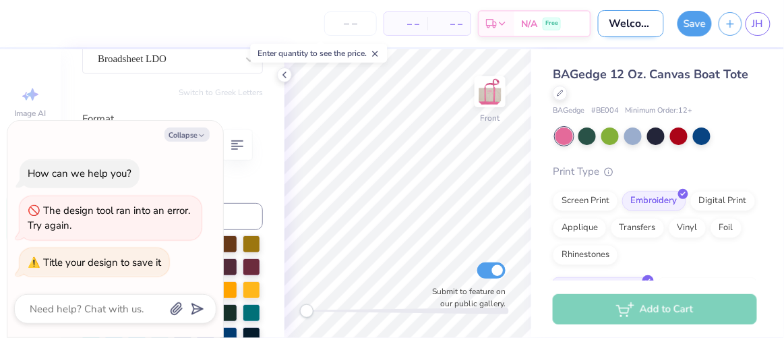
type textarea "x"
type input "Welcome"
type textarea "x"
type input "Welcome P"
type textarea "x"
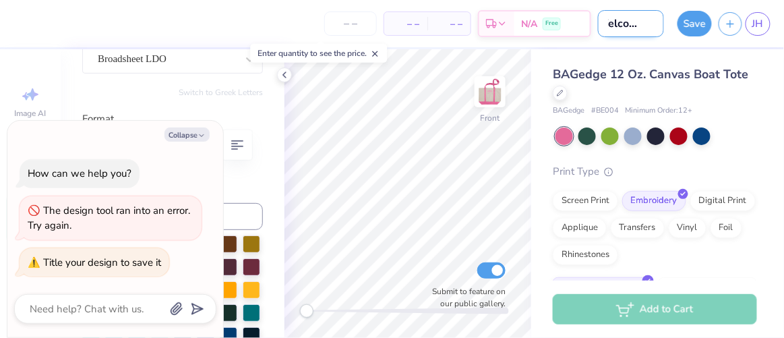
type input "Welcome Pa"
type textarea "x"
type input "Welcome Par"
type textarea "x"
type input "Welcome Part"
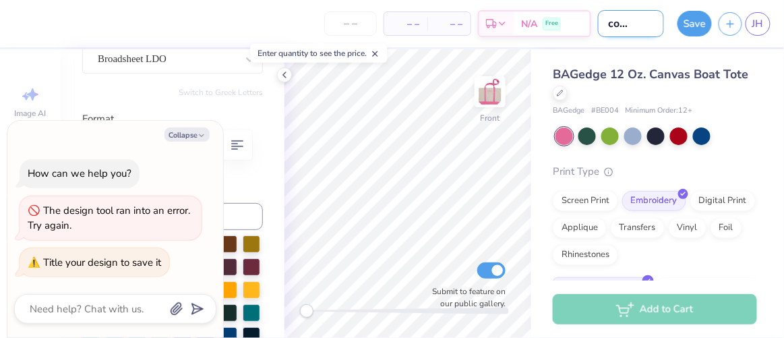
type textarea "x"
type input "Welcome Party"
type textarea "x"
type input "Welcome Party"
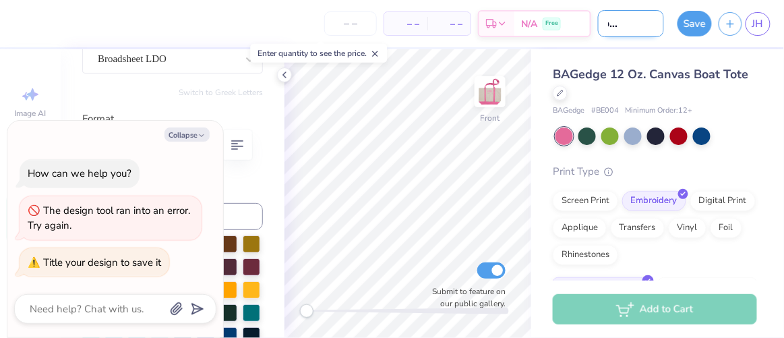
type textarea "x"
type input "Welcome Party N"
type textarea "x"
type input "Welcome Party NM"
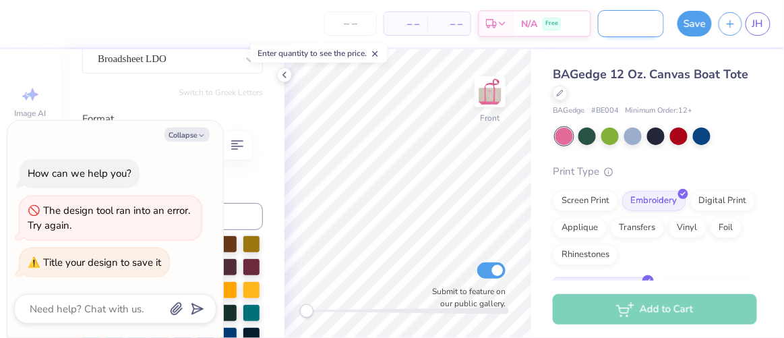
type textarea "x"
type input "Welcome Party NM"
type textarea "x"
type input "Welcome Party NM B"
type textarea "x"
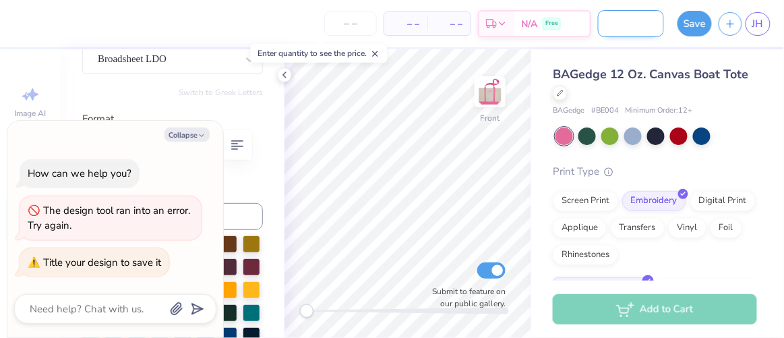
type input "Welcome Party NM Ba"
type textarea "x"
type input "Welcome Party NM Bag"
type textarea "x"
type input "Welcome Party NM Bags"
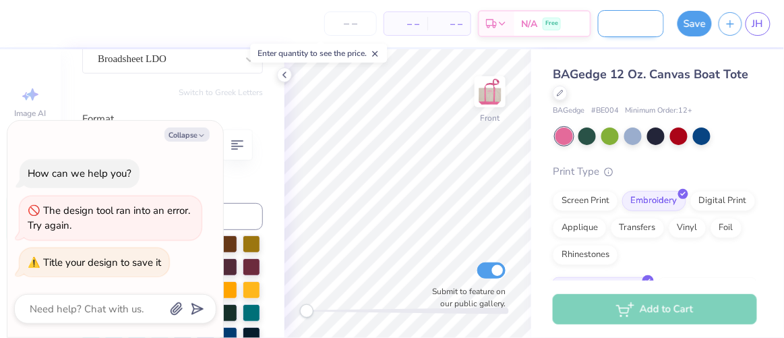
type textarea "x"
type input "Welcome Party NM Bag"
type textarea "x"
type input "Welcome Party NM Ba"
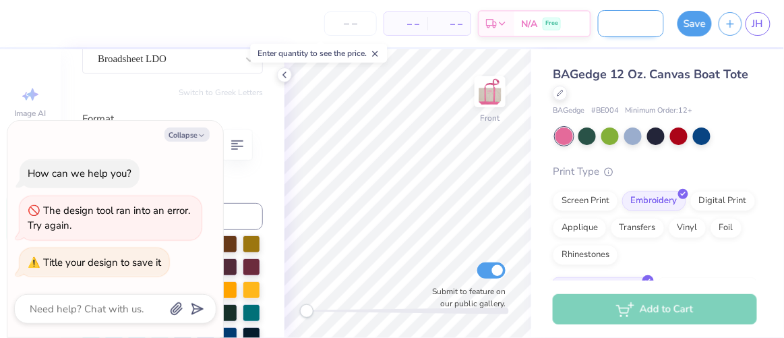
type textarea "x"
type input "Welcome Party NM B"
type textarea "x"
type input "Welcome Party NM"
type textarea "x"
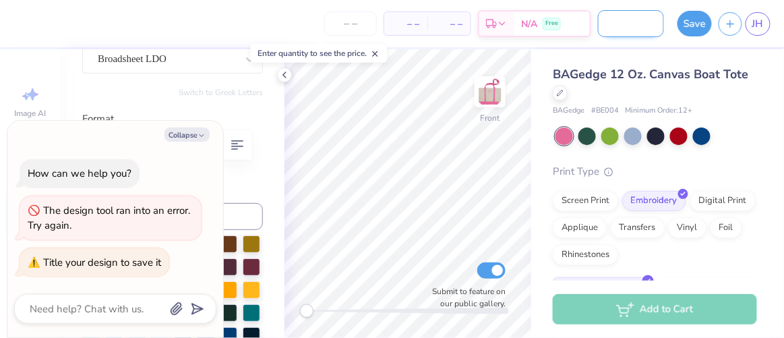
type input "Welcome Party NM T"
type textarea "x"
type input "Welcome Party NM To"
type textarea "x"
type input "Welcome Party NM Tot"
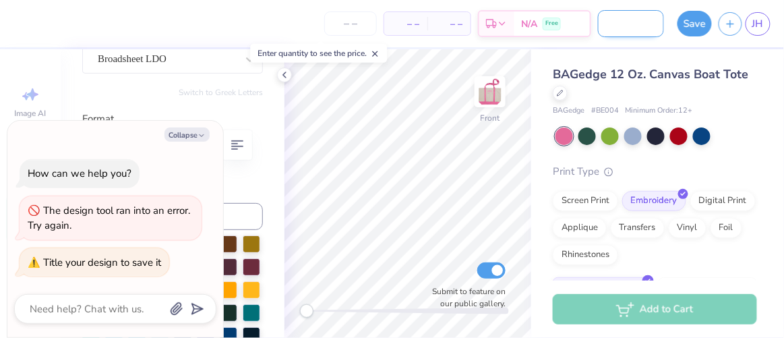
type textarea "x"
type input "Welcome Party NM Tote"
type textarea "x"
type input "Welcome Party NM Totes"
type textarea "x"
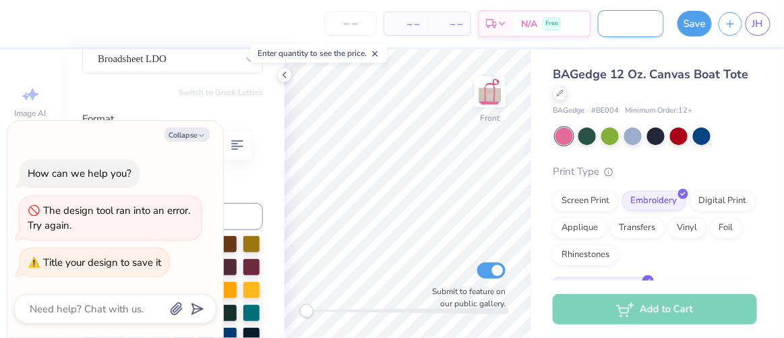
scroll to position [0, 82]
type input "Welcome Party NM Totes"
click at [686, 26] on button "Save" at bounding box center [694, 22] width 34 height 26
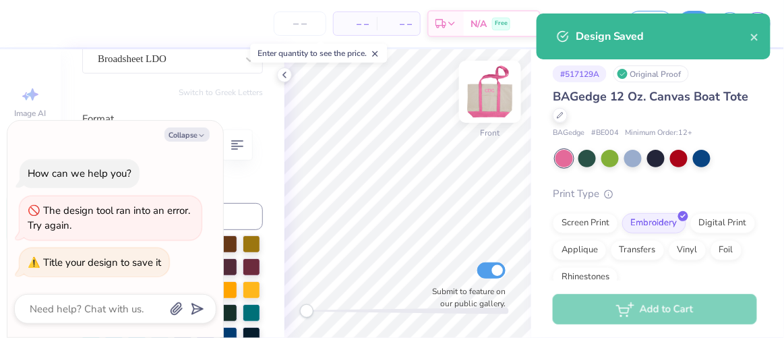
click at [492, 94] on img at bounding box center [490, 92] width 54 height 54
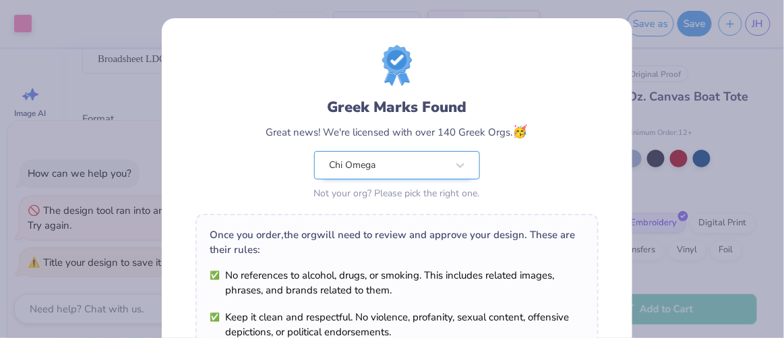
click at [396, 166] on div "Chi Omega" at bounding box center [388, 165] width 120 height 27
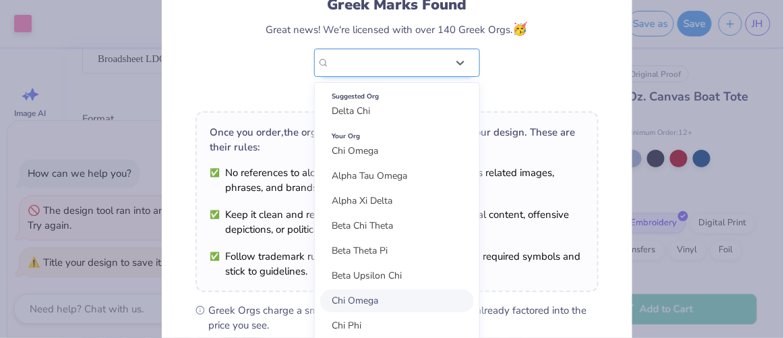
scroll to position [107, 0]
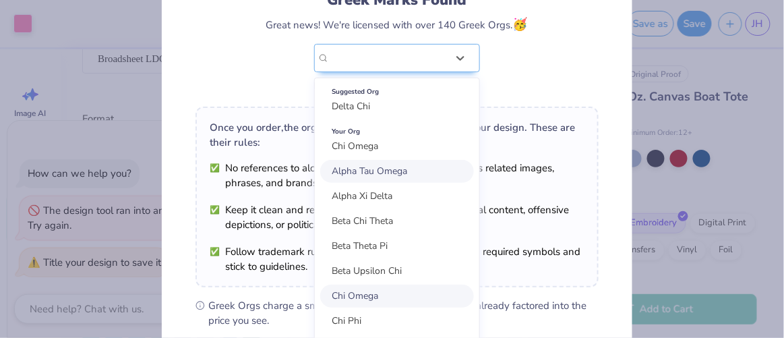
click at [513, 77] on div "Greek Marks Found Great news! We're licensed with over 140 Greek Orgs. 🥳 option…" at bounding box center [396, 42] width 261 height 106
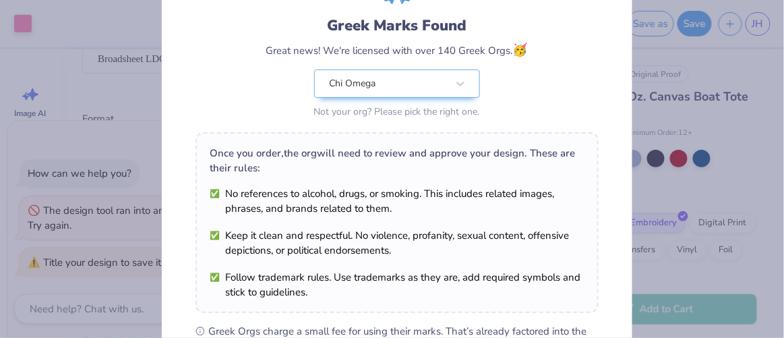
scroll to position [74, 0]
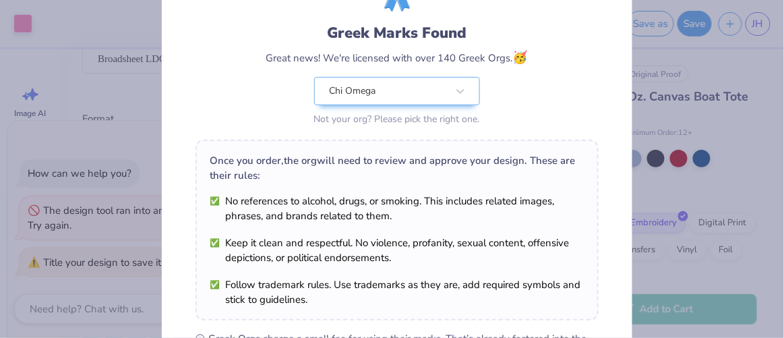
click at [451, 100] on div "Greek Marks Found Great news! We're licensed with over 140 Greek Orgs. 🥳 Chi Om…" at bounding box center [396, 75] width 261 height 106
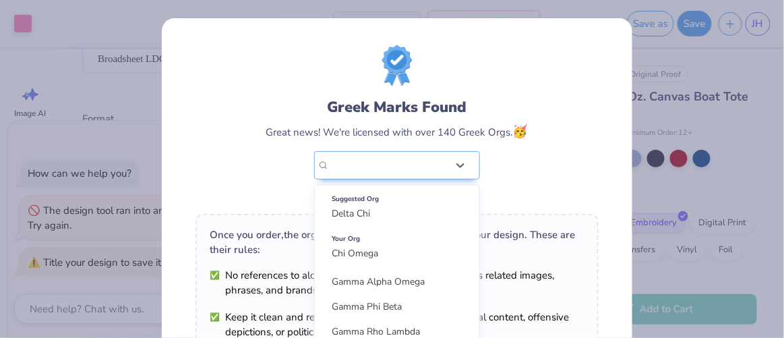
scroll to position [1230, 0]
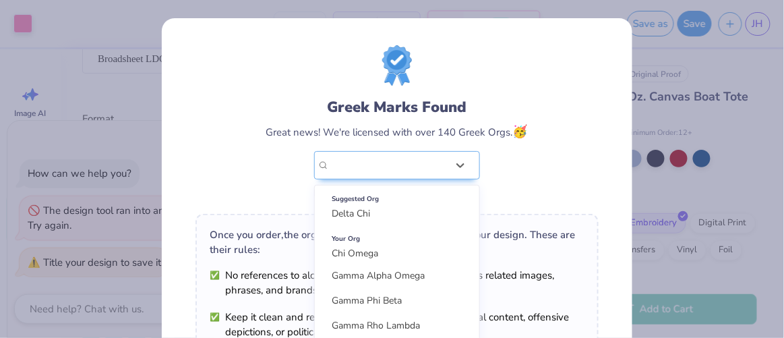
click at [526, 150] on div "Greek Marks Found Great news! We're licensed with over 140 Greek Orgs. 🥳 option…" at bounding box center [396, 124] width 403 height 158
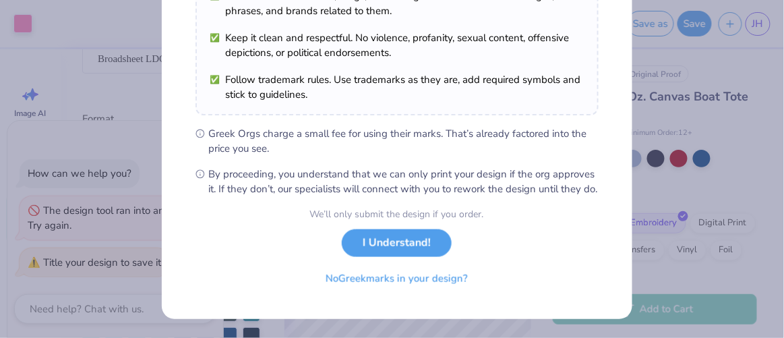
scroll to position [290, 0]
click at [418, 274] on button "No Greek marks in your design?" at bounding box center [396, 275] width 165 height 28
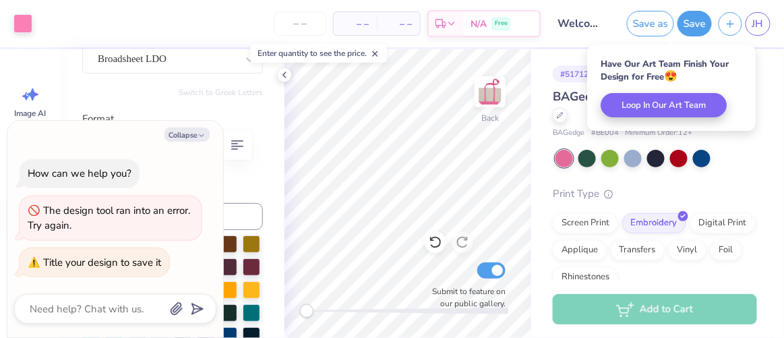
scroll to position [93, 0]
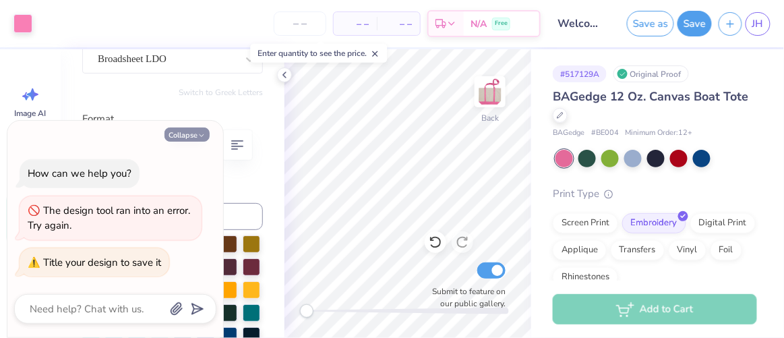
click at [203, 134] on icon "button" at bounding box center [201, 135] width 8 height 8
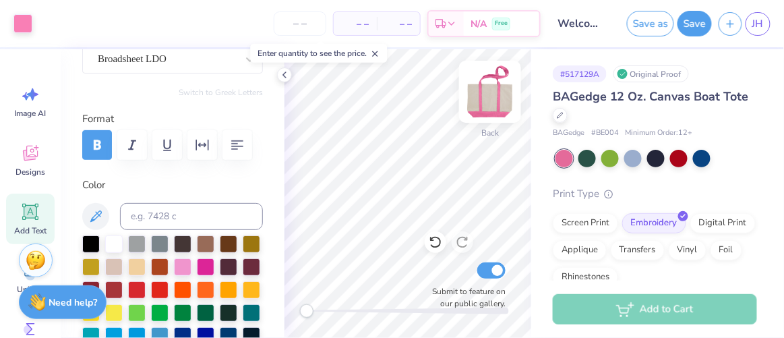
click at [486, 100] on img at bounding box center [490, 92] width 54 height 54
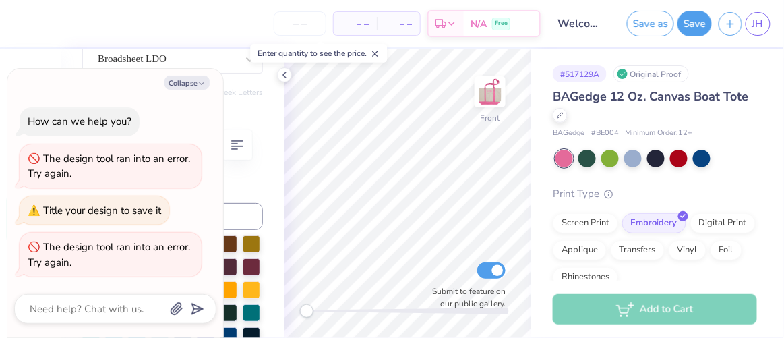
type textarea "x"
click at [495, 267] on input "Submit to feature on our public gallery." at bounding box center [491, 270] width 28 height 16
checkbox input "false"
click at [188, 85] on button "Collapse" at bounding box center [186, 82] width 45 height 14
type textarea "x"
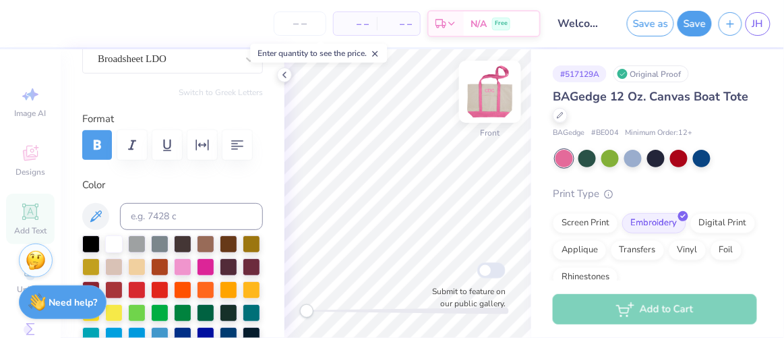
click at [493, 90] on img at bounding box center [490, 92] width 54 height 54
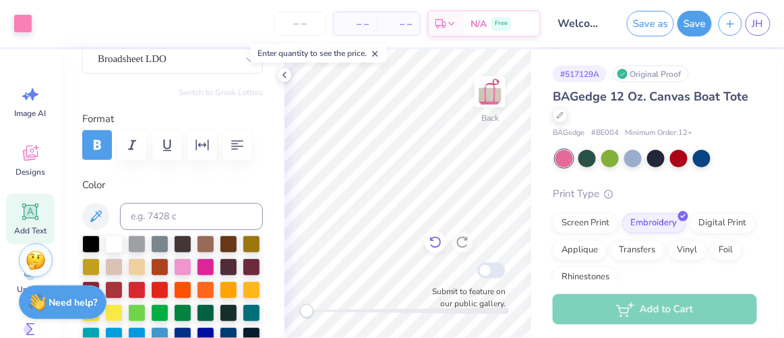
click at [437, 241] on icon at bounding box center [435, 241] width 13 height 13
click at [464, 240] on icon at bounding box center [465, 238] width 3 height 3
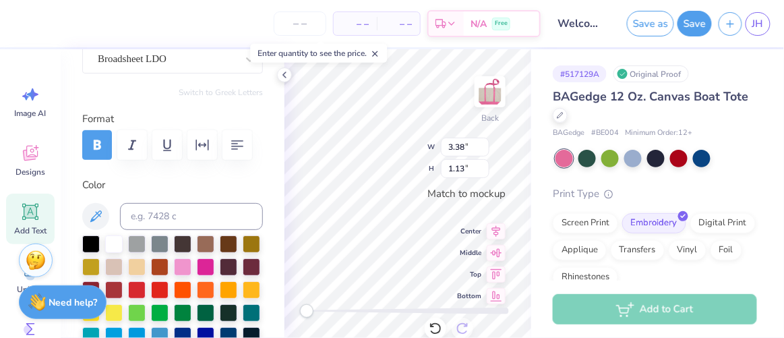
scroll to position [10, 1]
type textarea "DC"
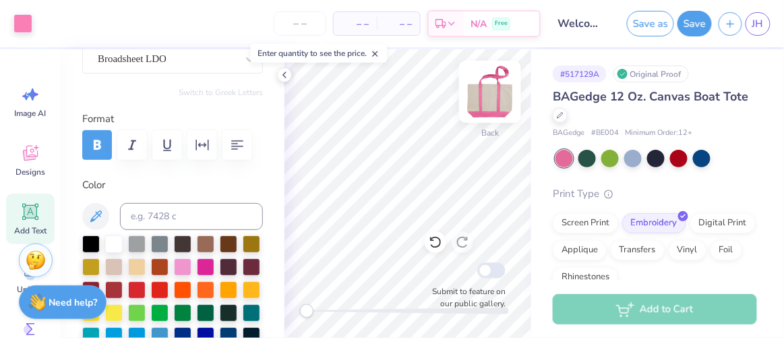
click at [491, 100] on img at bounding box center [490, 92] width 54 height 54
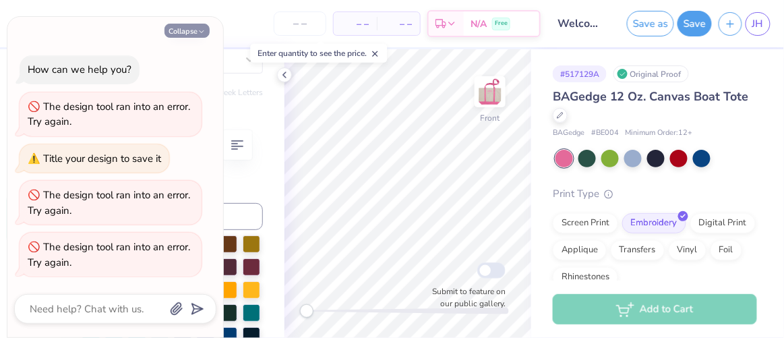
click at [188, 26] on button "Collapse" at bounding box center [186, 31] width 45 height 14
type textarea "x"
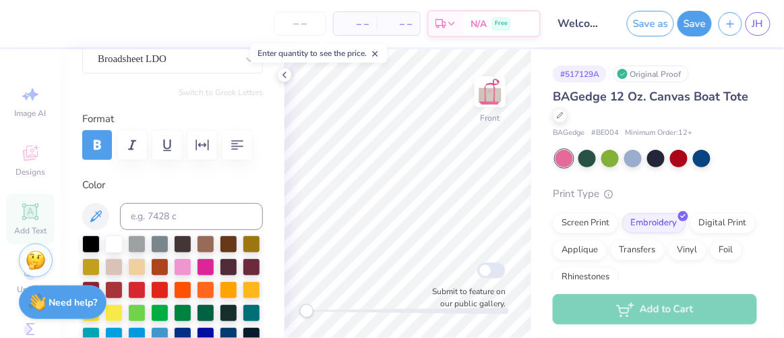
click at [376, 52] on icon at bounding box center [374, 53] width 9 height 9
click at [283, 77] on icon at bounding box center [284, 74] width 11 height 11
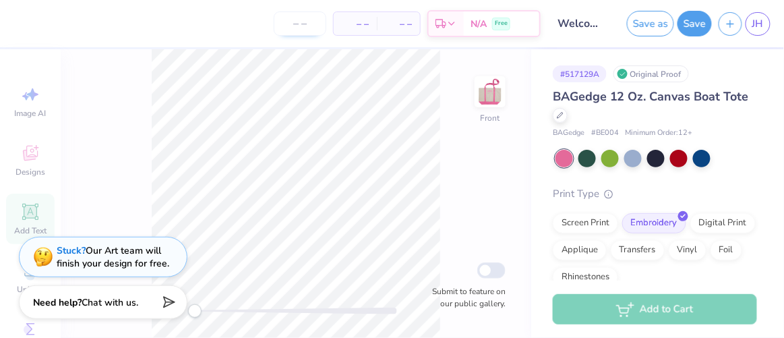
click at [309, 31] on input "number" at bounding box center [300, 23] width 53 height 24
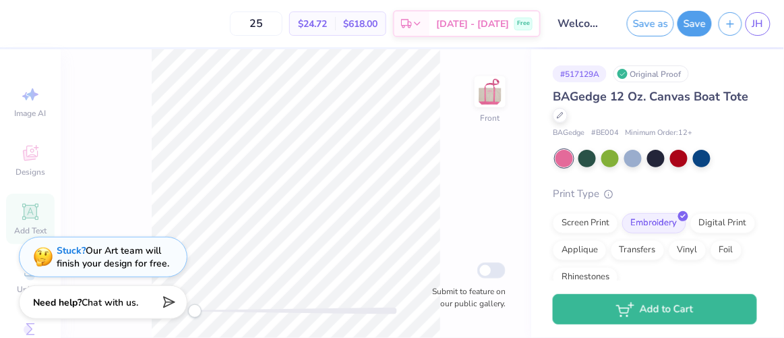
type input "25"
click at [486, 98] on img at bounding box center [490, 92] width 54 height 54
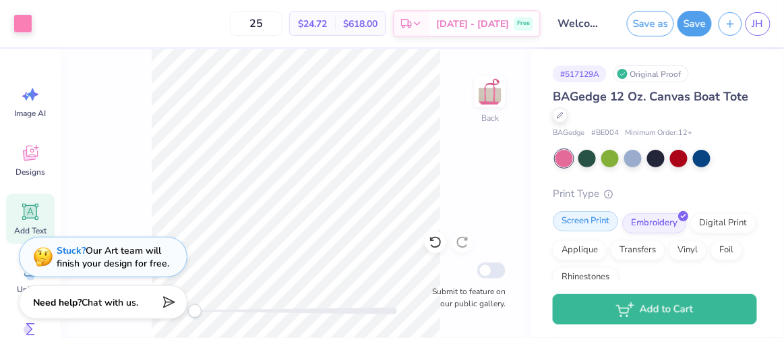
click at [582, 220] on div "Screen Print" at bounding box center [584, 221] width 65 height 20
click at [651, 218] on div "Embroidery" at bounding box center [654, 221] width 64 height 20
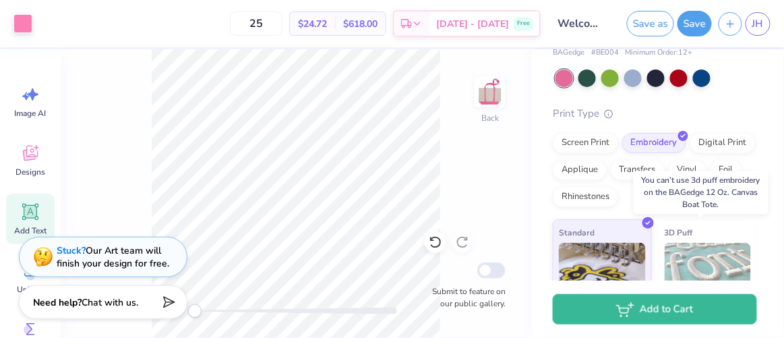
scroll to position [76, 0]
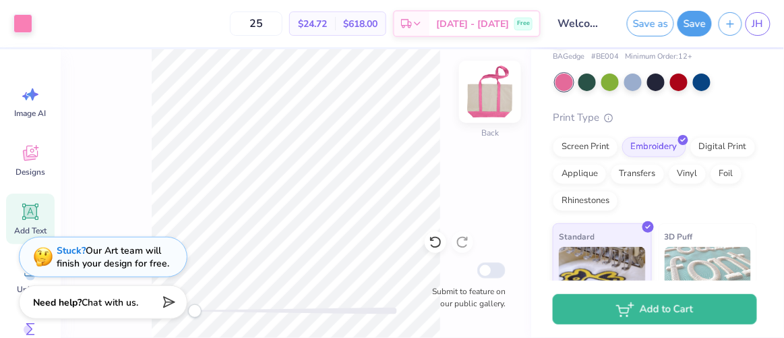
click at [489, 92] on img at bounding box center [490, 92] width 54 height 54
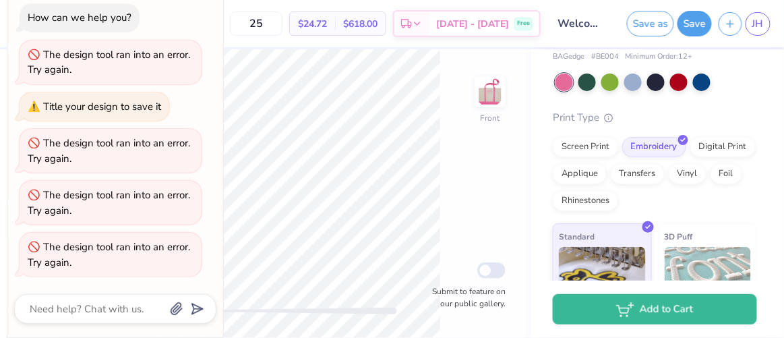
click at [191, 32] on div "How can we help you? The design tool ran into an error. Try again. Title your d…" at bounding box center [115, 140] width 202 height 294
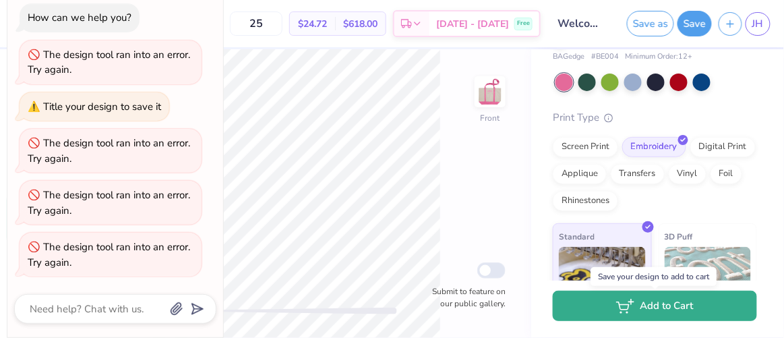
click at [610, 298] on button "Add to Cart" at bounding box center [654, 305] width 204 height 30
type textarea "x"
